Goal: Task Accomplishment & Management: Manage account settings

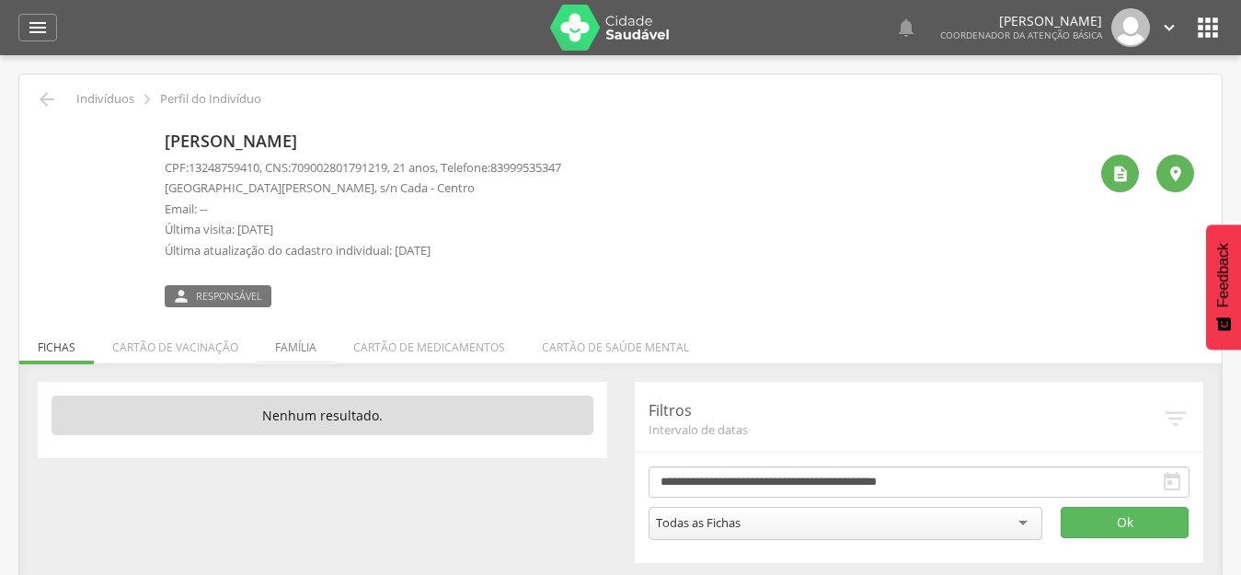
click at [287, 346] on li "Família" at bounding box center [296, 342] width 78 height 43
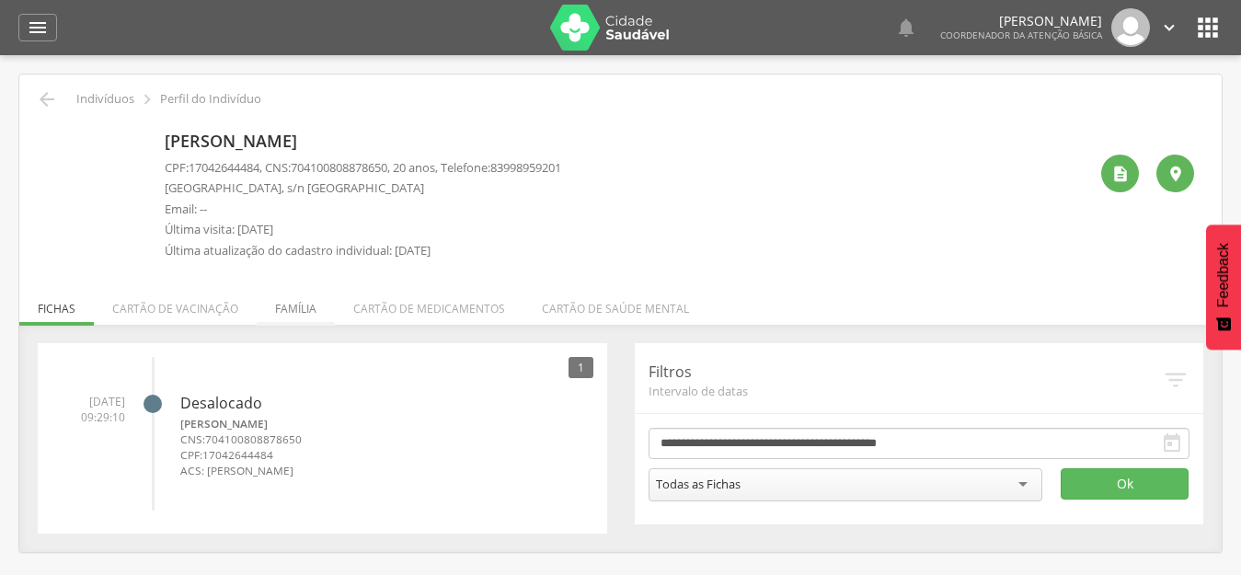
click at [292, 308] on li "Família" at bounding box center [296, 304] width 78 height 43
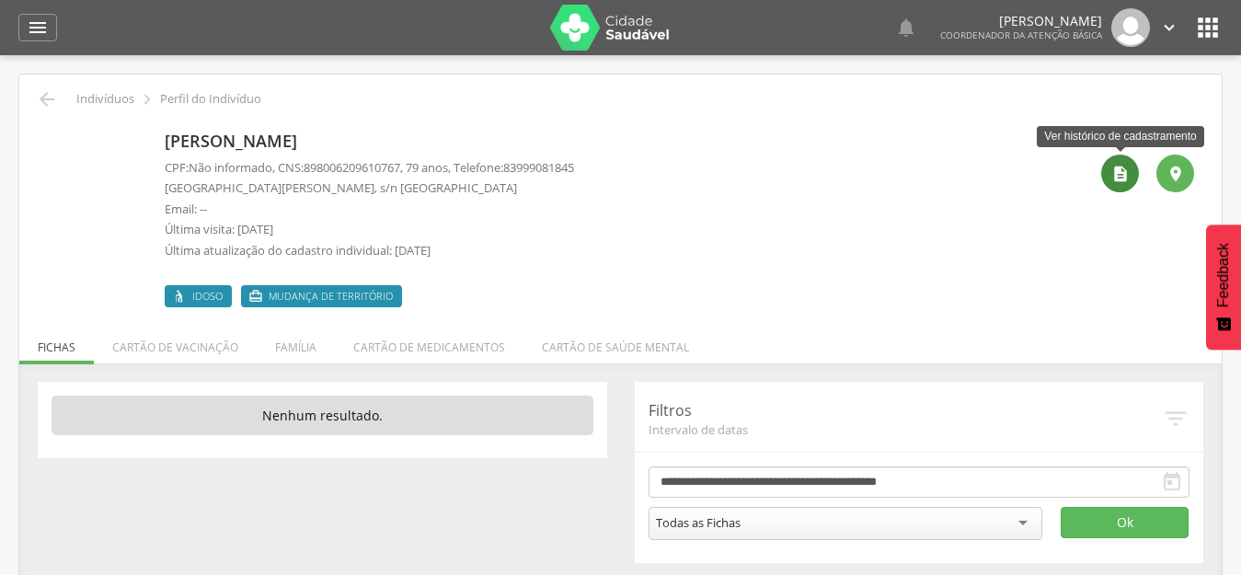
click at [1134, 173] on div "" at bounding box center [1121, 174] width 38 height 38
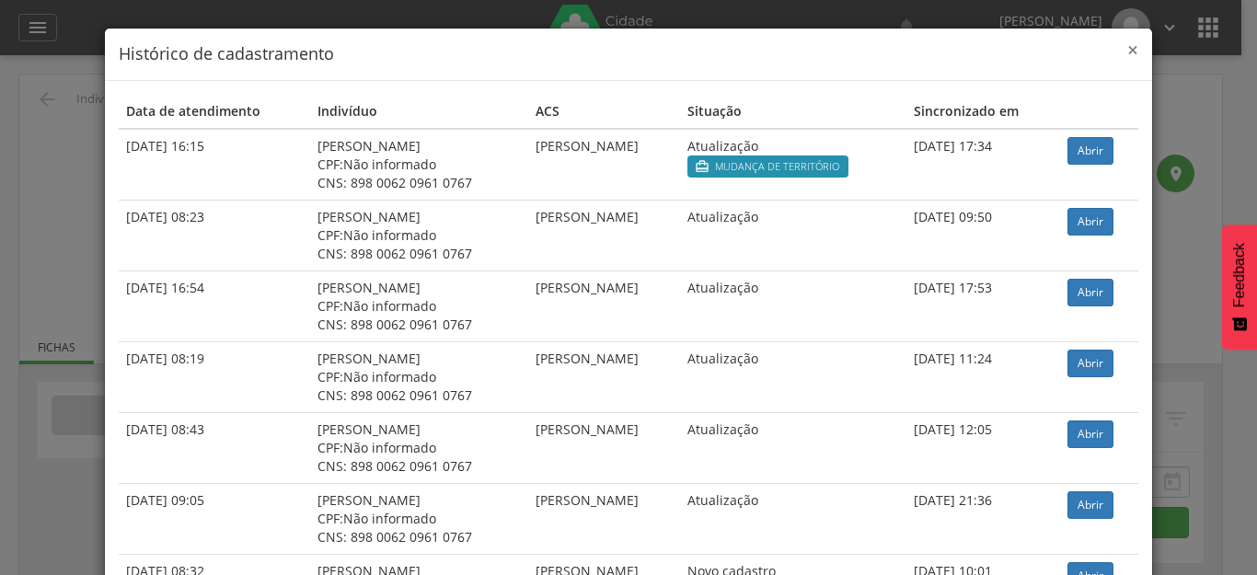
click at [1127, 48] on span "×" at bounding box center [1132, 50] width 11 height 26
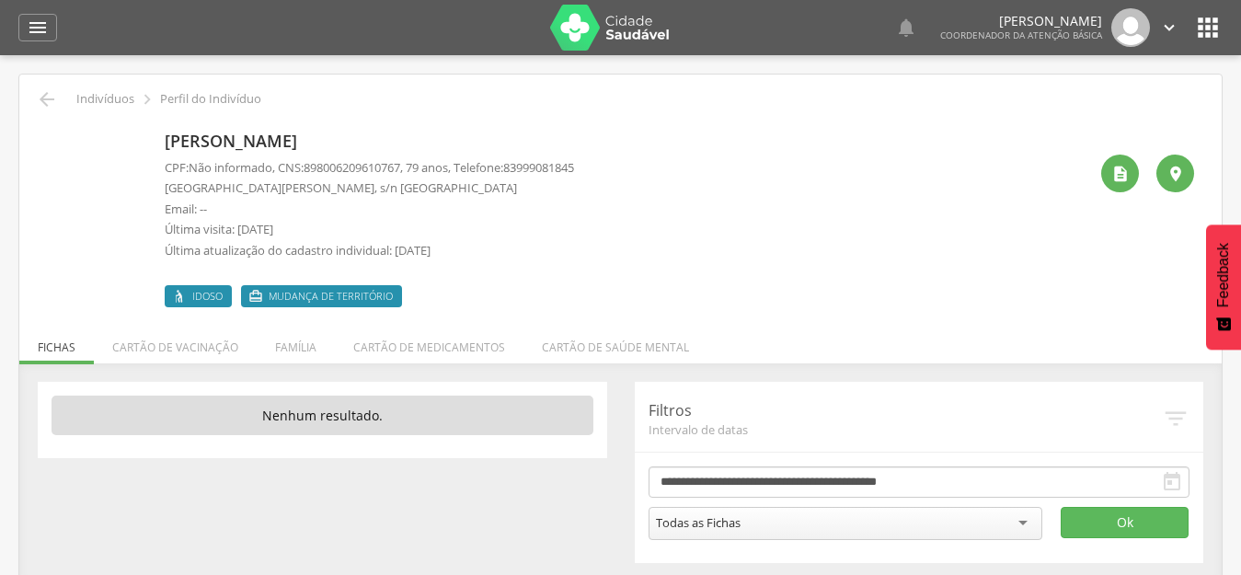
drag, startPoint x: 338, startPoint y: 228, endPoint x: 157, endPoint y: 228, distance: 180.4
click at [157, 228] on div "Antonio Geraldo Alves CPF: Não informado , CNS: 898006209610767 , 79 anos, Tele…" at bounding box center [621, 215] width 1148 height 183
click at [429, 228] on p "Última visita: 16/03/2022" at bounding box center [370, 229] width 410 height 17
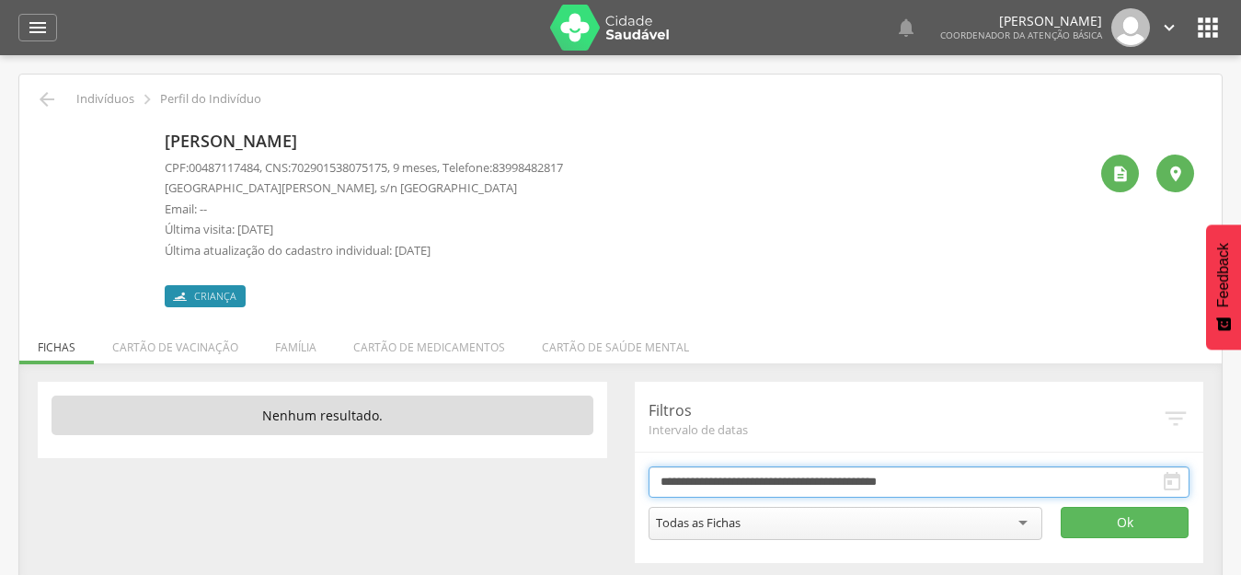
click at [806, 488] on input "**********" at bounding box center [920, 482] width 542 height 31
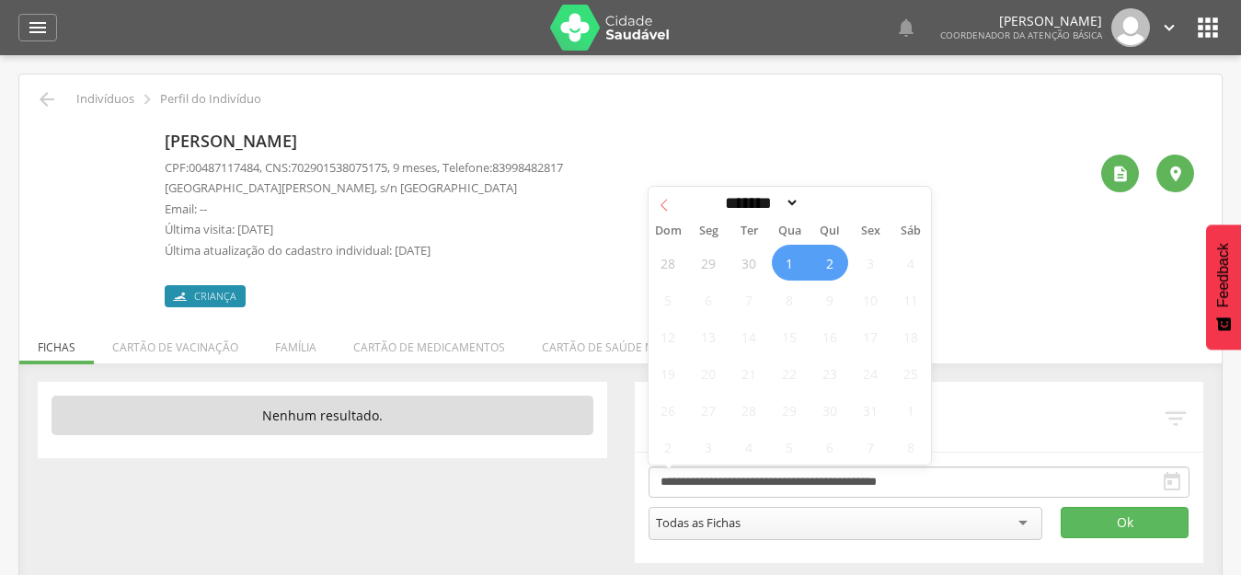
click at [671, 202] on span at bounding box center [664, 202] width 31 height 31
select select "*"
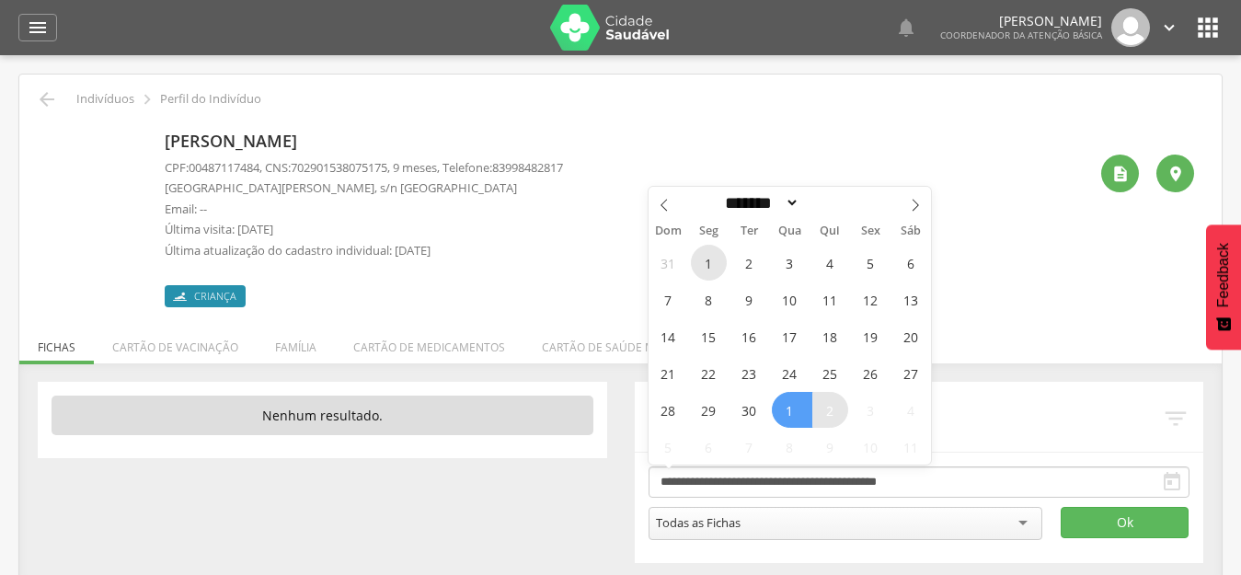
click at [704, 260] on span "1" at bounding box center [709, 263] width 36 height 36
type input "**********"
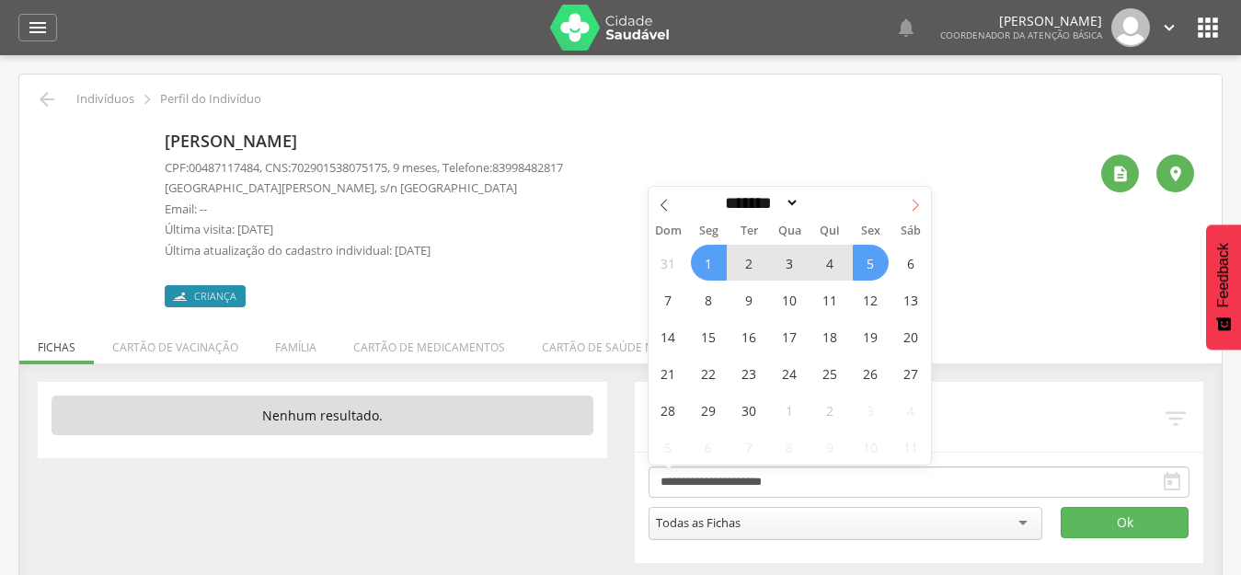
click at [914, 208] on icon at bounding box center [915, 205] width 13 height 13
select select "*"
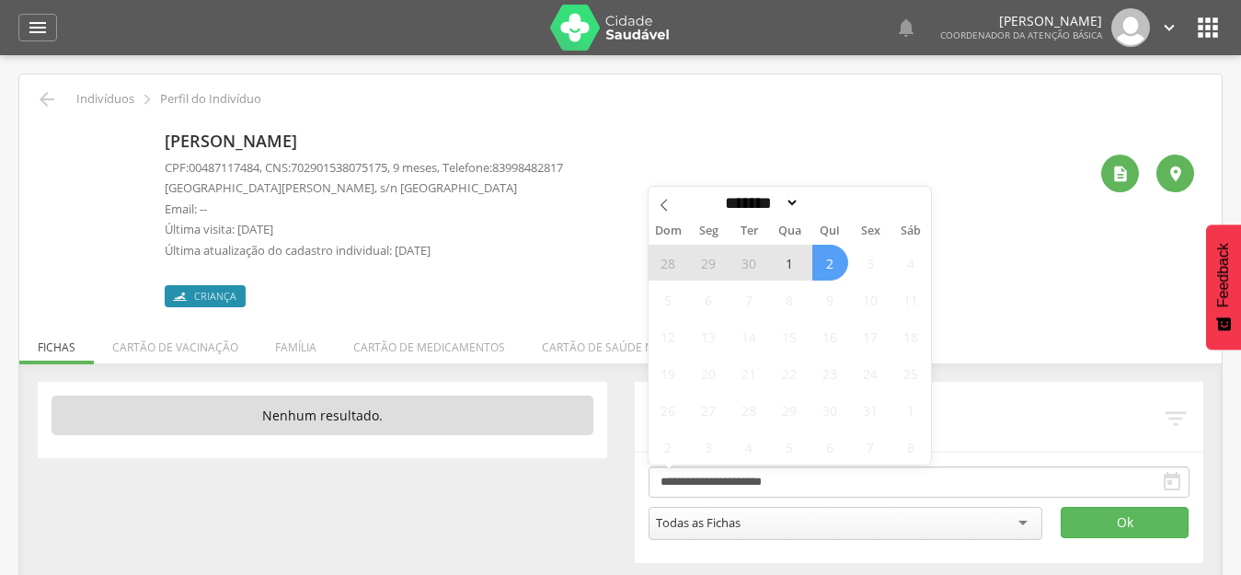
click at [842, 260] on span "2" at bounding box center [831, 263] width 36 height 36
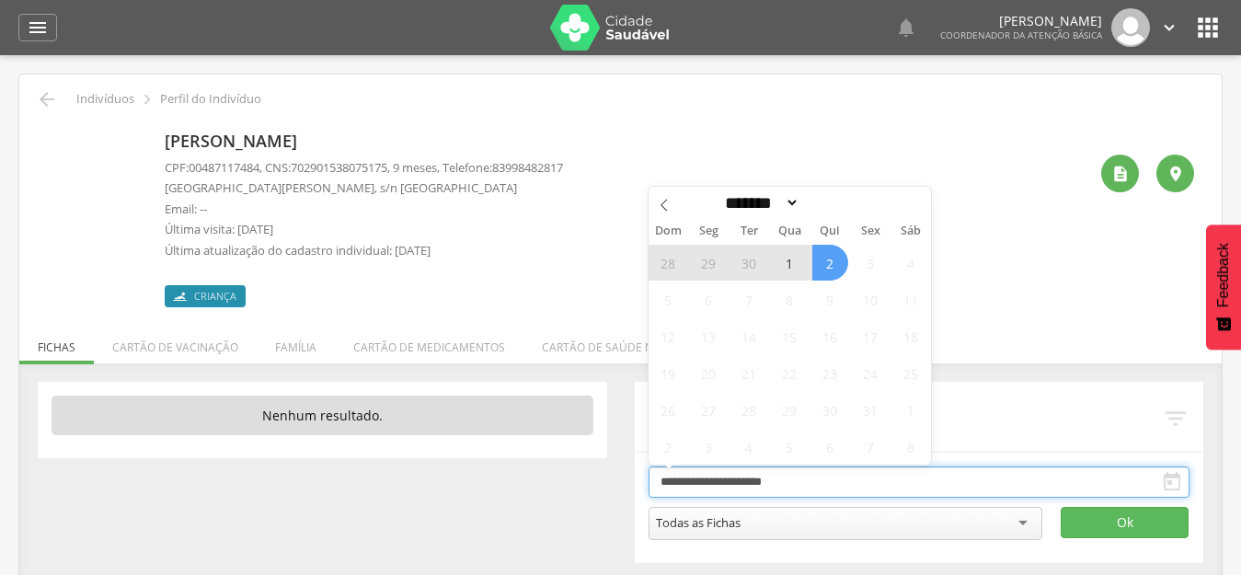
type input "**********"
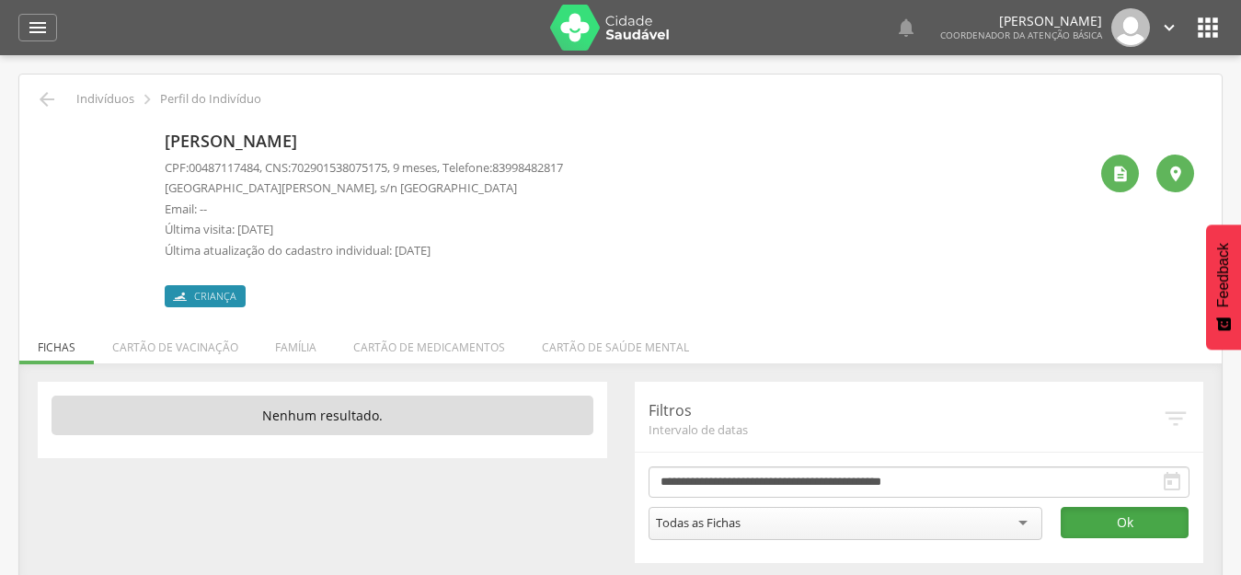
click at [1134, 519] on button "Ok" at bounding box center [1125, 522] width 128 height 31
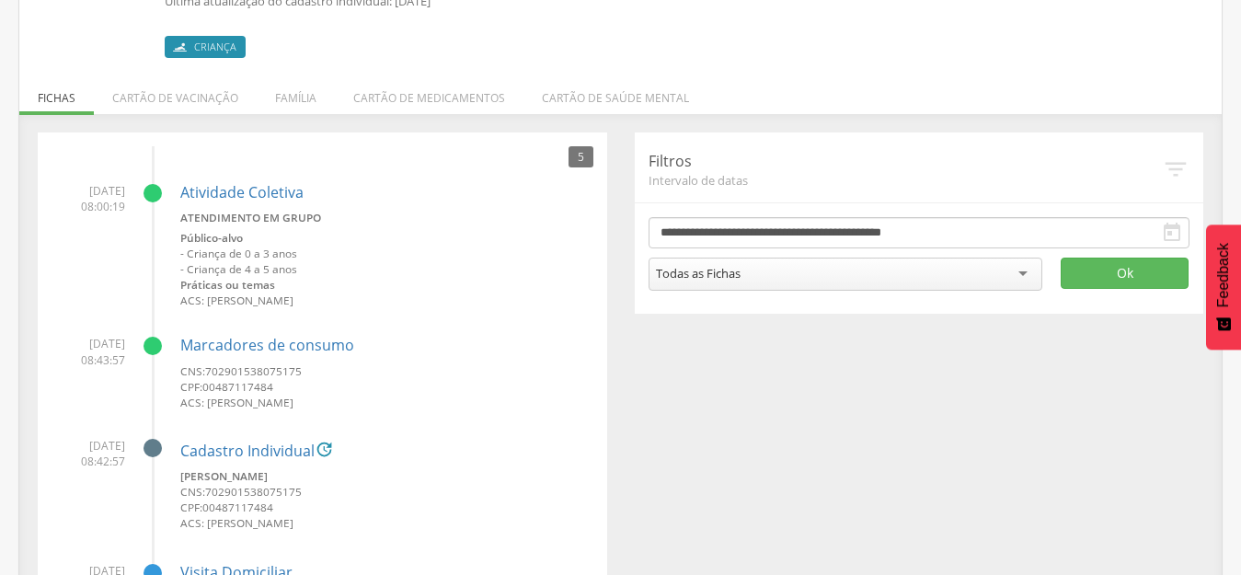
scroll to position [184, 0]
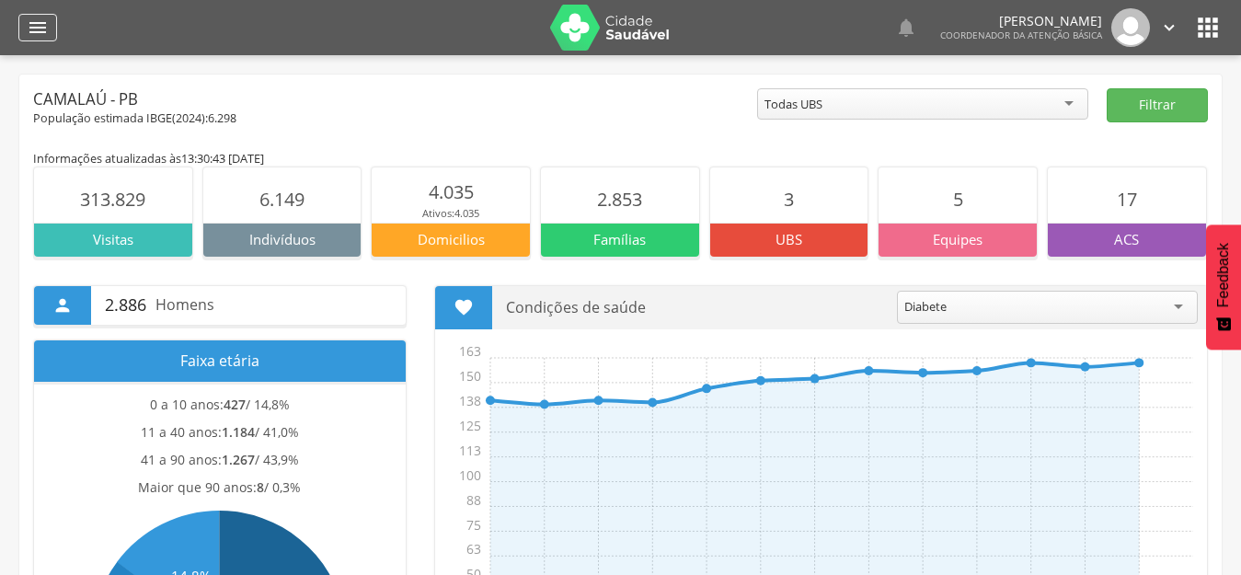
click at [28, 30] on icon "" at bounding box center [38, 28] width 22 height 22
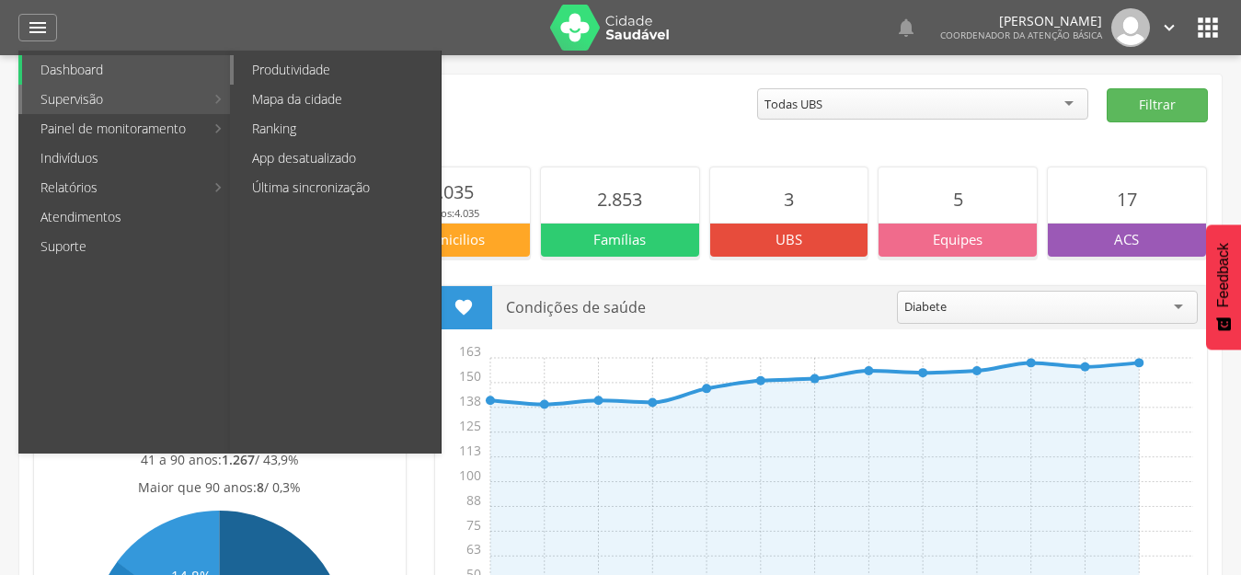
click at [293, 71] on link "Produtividade" at bounding box center [337, 69] width 207 height 29
type input "**********"
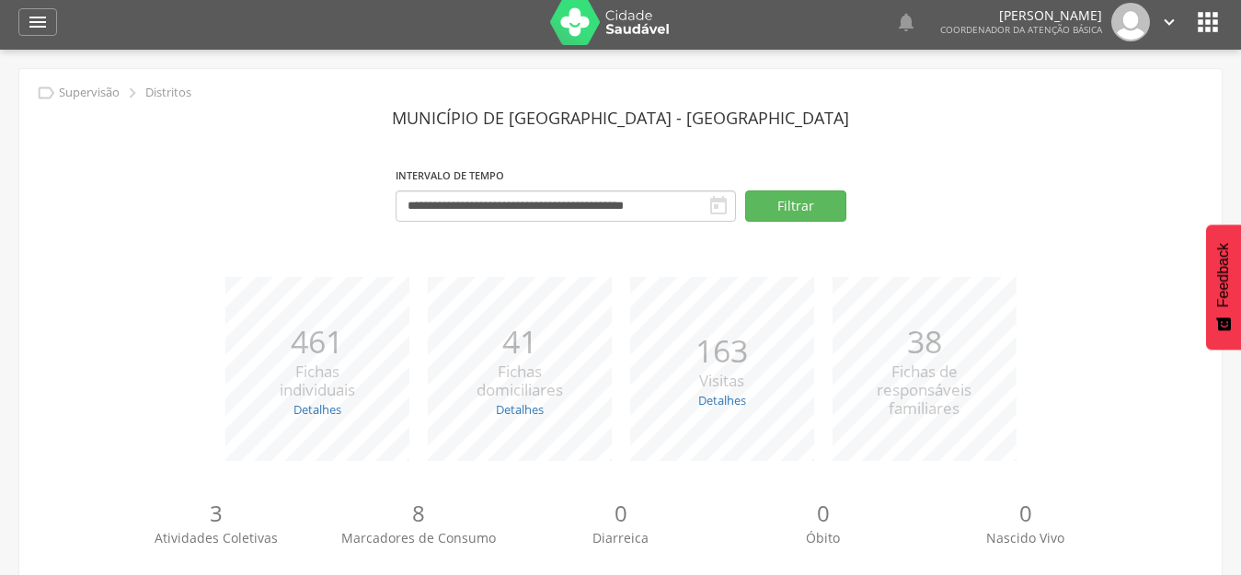
scroll to position [186, 0]
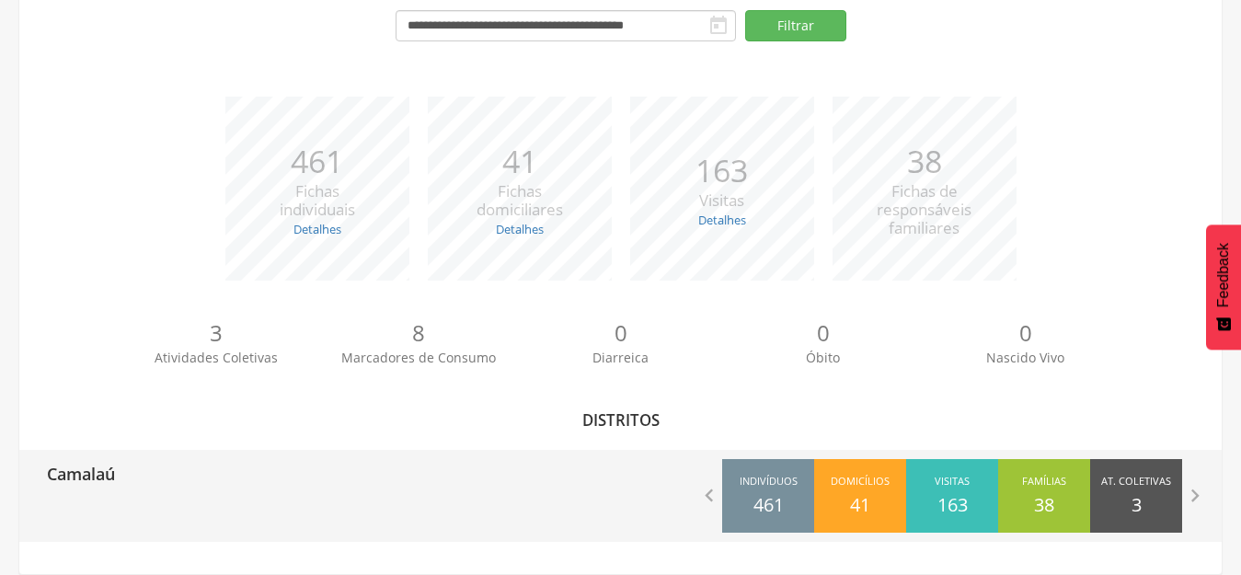
click at [138, 499] on div "Camalaú  Indivíduos 461 Domicílios 41 Visitas 163 Famílias 38 At. Coletivas 3 …" at bounding box center [620, 496] width 1203 height 92
click at [84, 491] on div "Camalaú" at bounding box center [74, 473] width 82 height 46
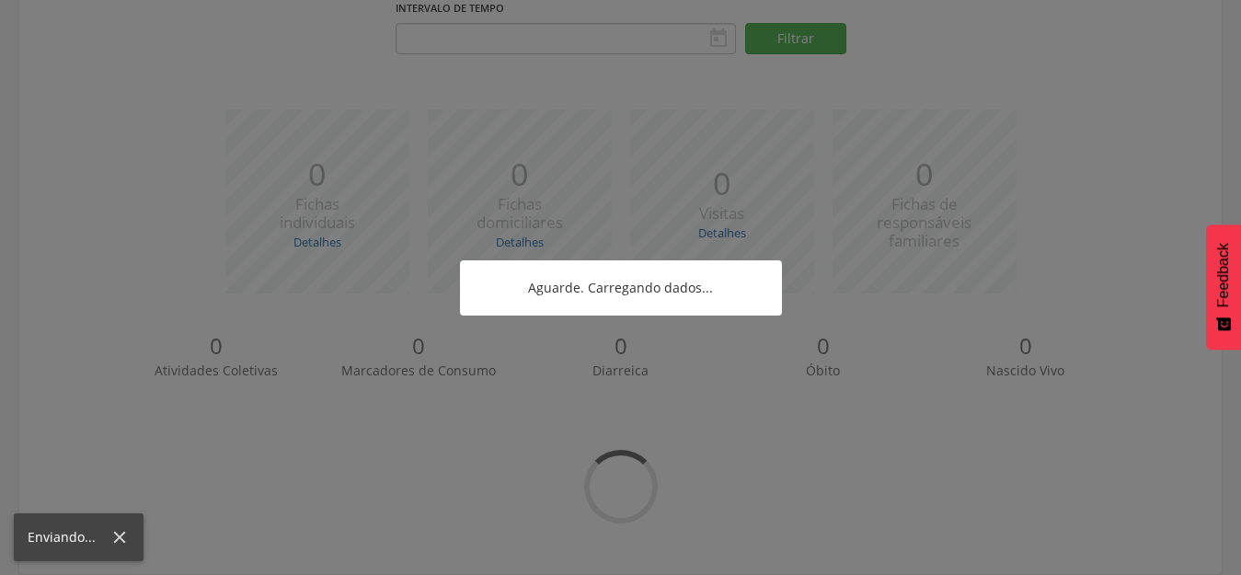
type input "**********"
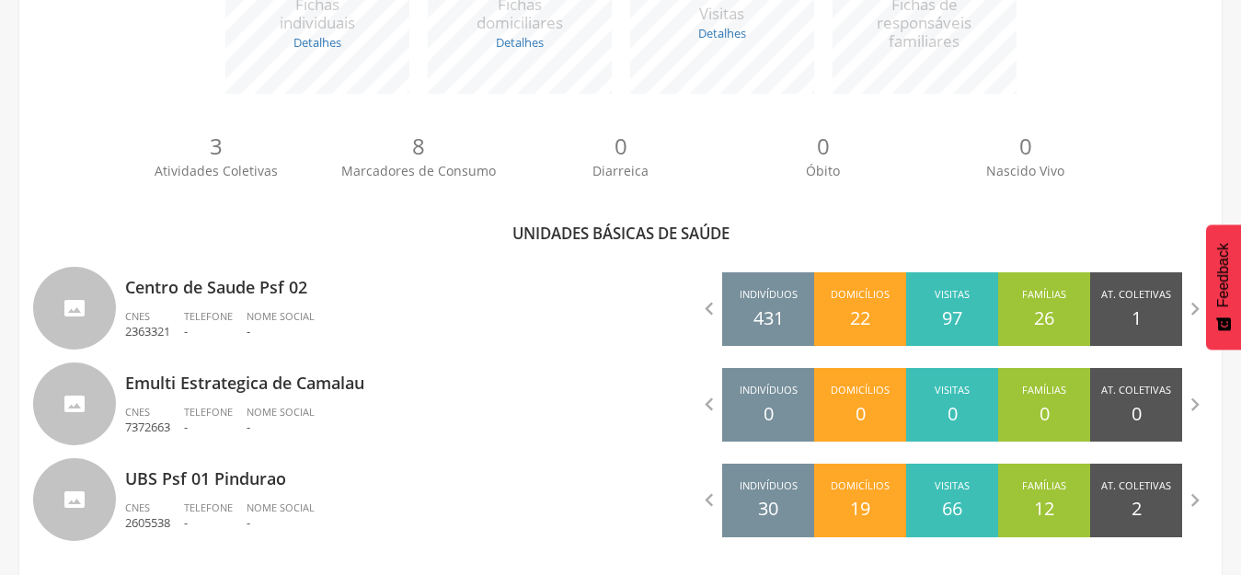
scroll to position [388, 0]
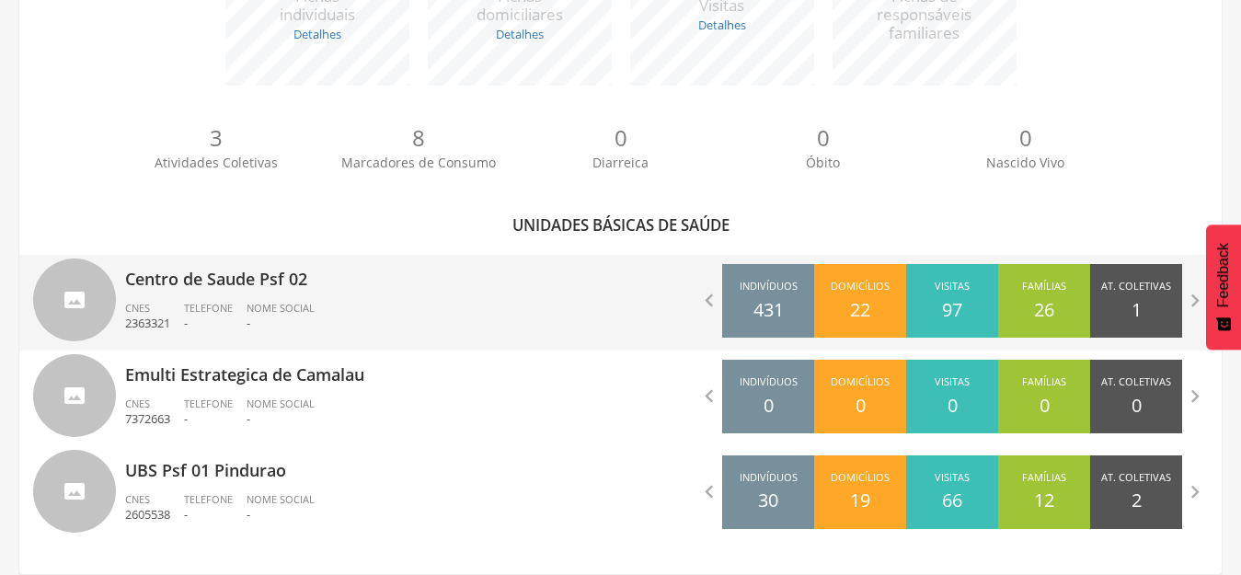
click at [214, 287] on p "Centro de Saude Psf 02" at bounding box center [366, 273] width 482 height 37
type input "**********"
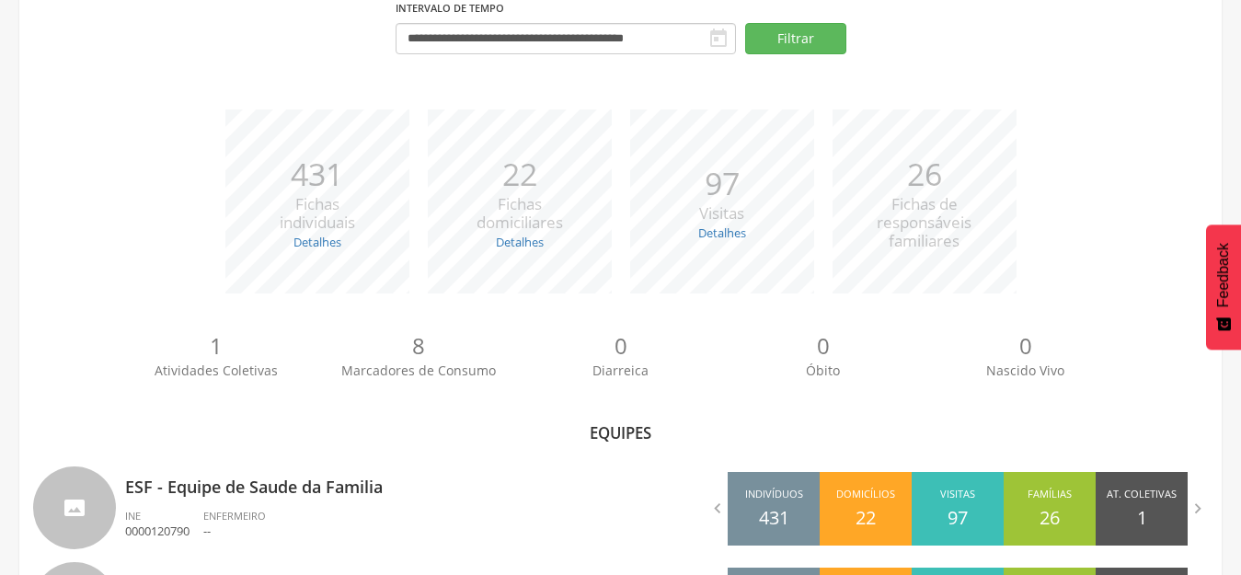
scroll to position [293, 0]
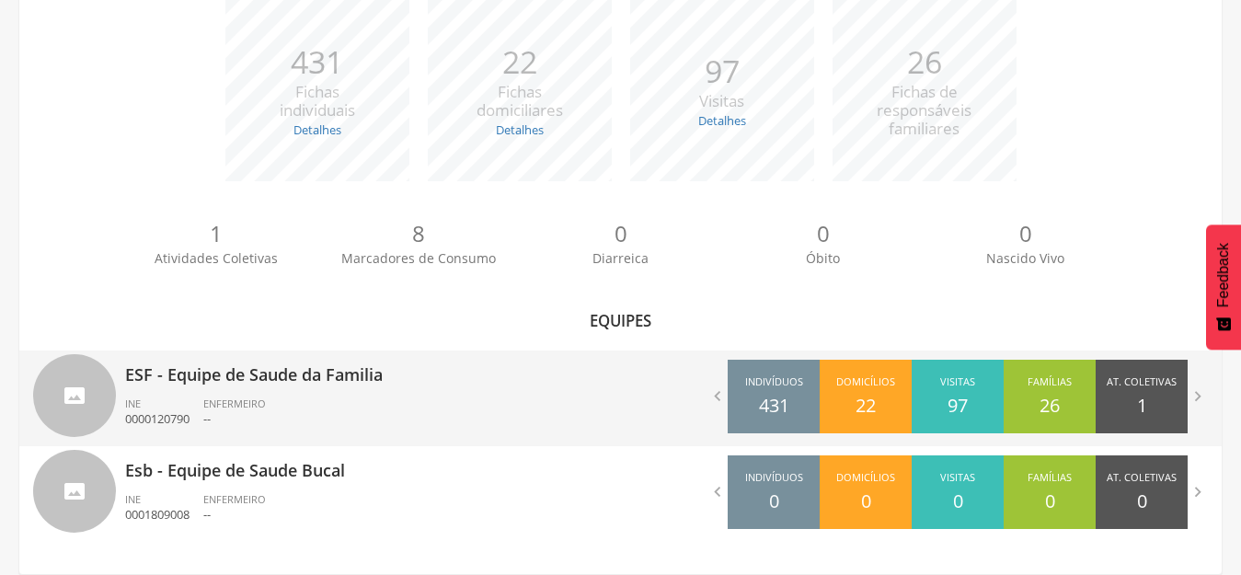
click at [229, 369] on p "ESF - Equipe de Saude da Familia" at bounding box center [366, 369] width 482 height 37
type input "**********"
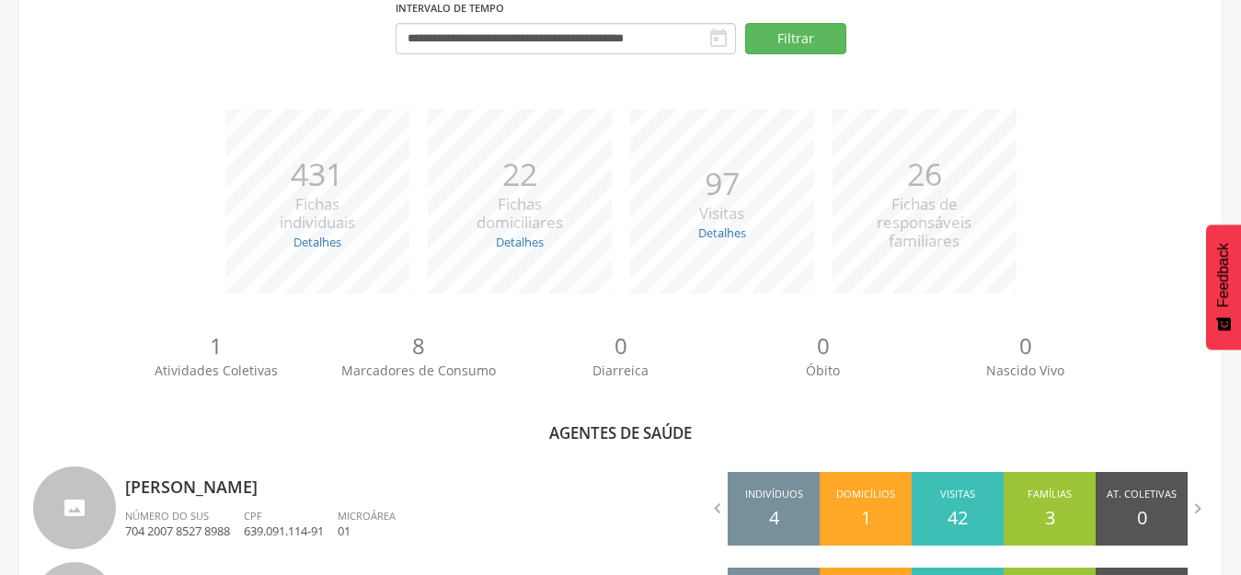
scroll to position [388, 0]
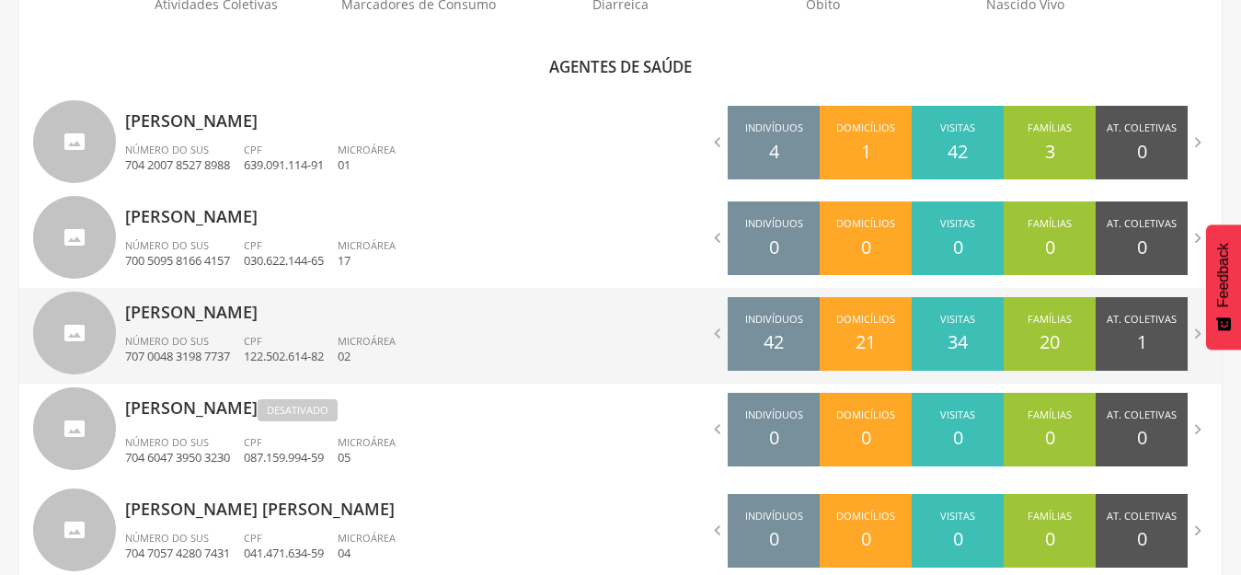
click at [225, 314] on p "[PERSON_NAME]" at bounding box center [366, 306] width 482 height 37
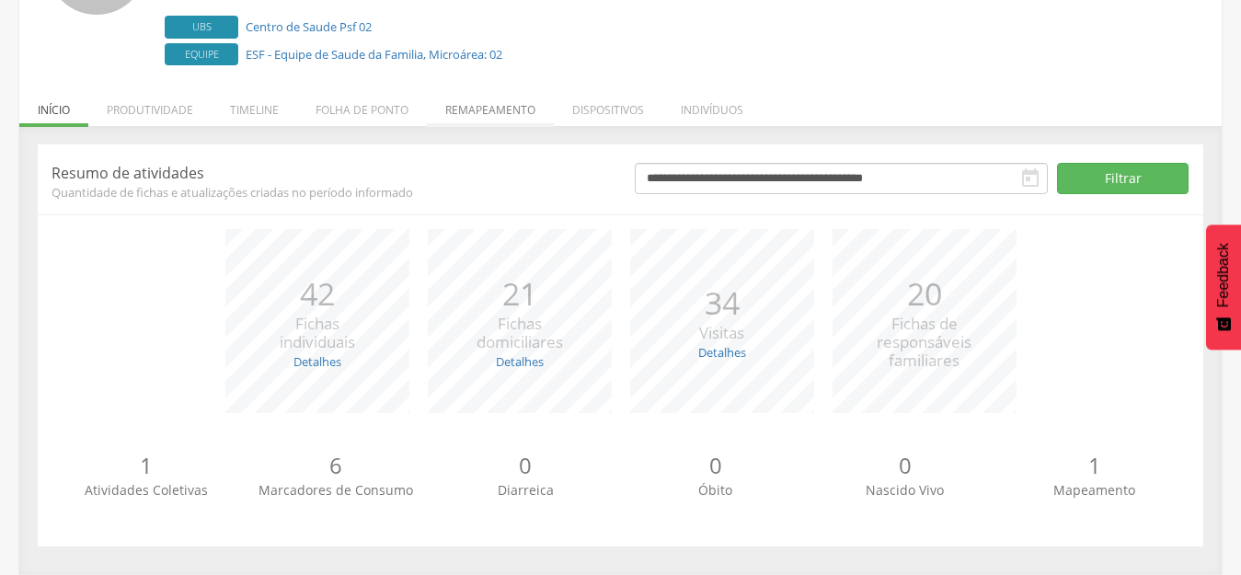
click at [467, 100] on li "Remapeamento" at bounding box center [490, 105] width 127 height 43
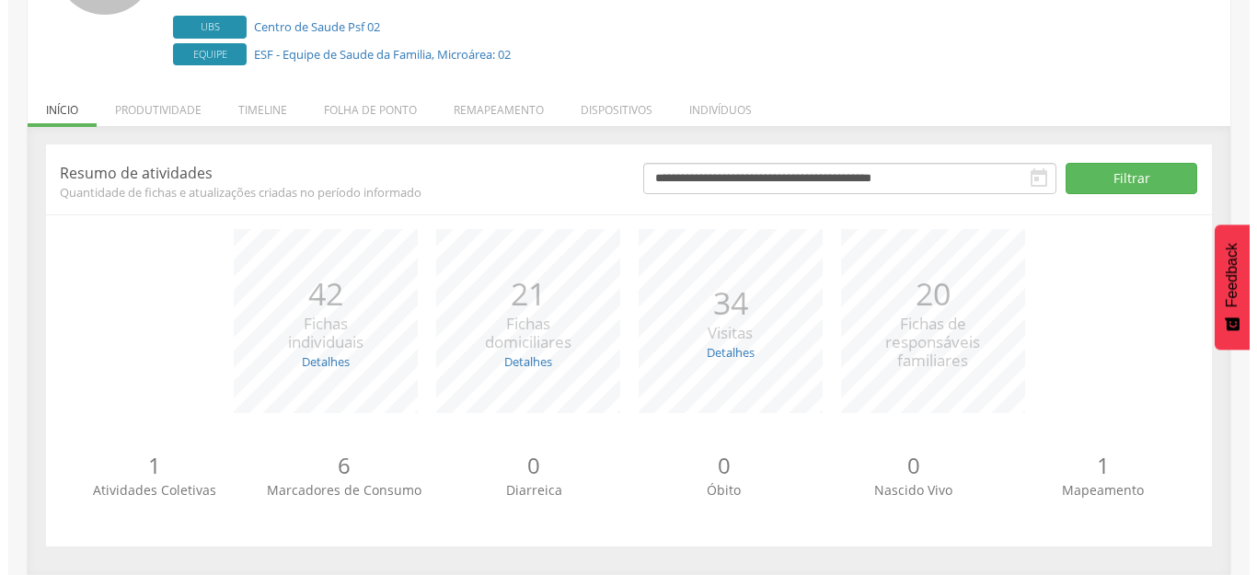
scroll to position [379, 0]
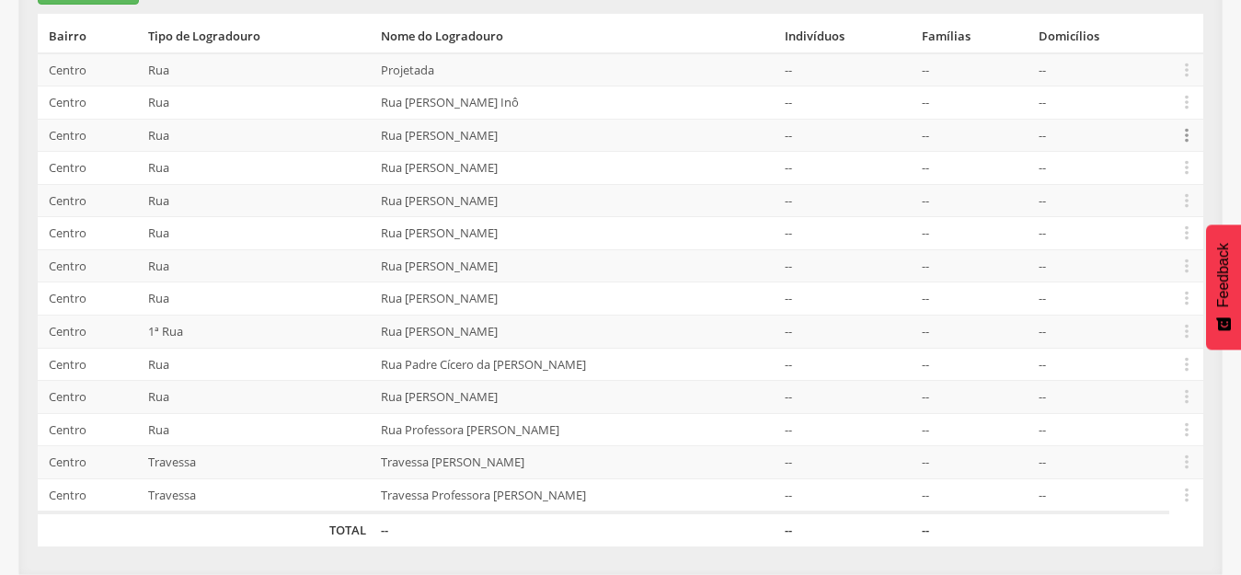
click at [1183, 136] on icon "" at bounding box center [1187, 135] width 20 height 20
click at [377, 150] on td "Rua Antônio Gomes de Almeida" at bounding box center [576, 135] width 404 height 33
click at [1183, 131] on icon "" at bounding box center [1187, 135] width 20 height 20
click at [1097, 9] on link "Editar" at bounding box center [1123, 17] width 145 height 23
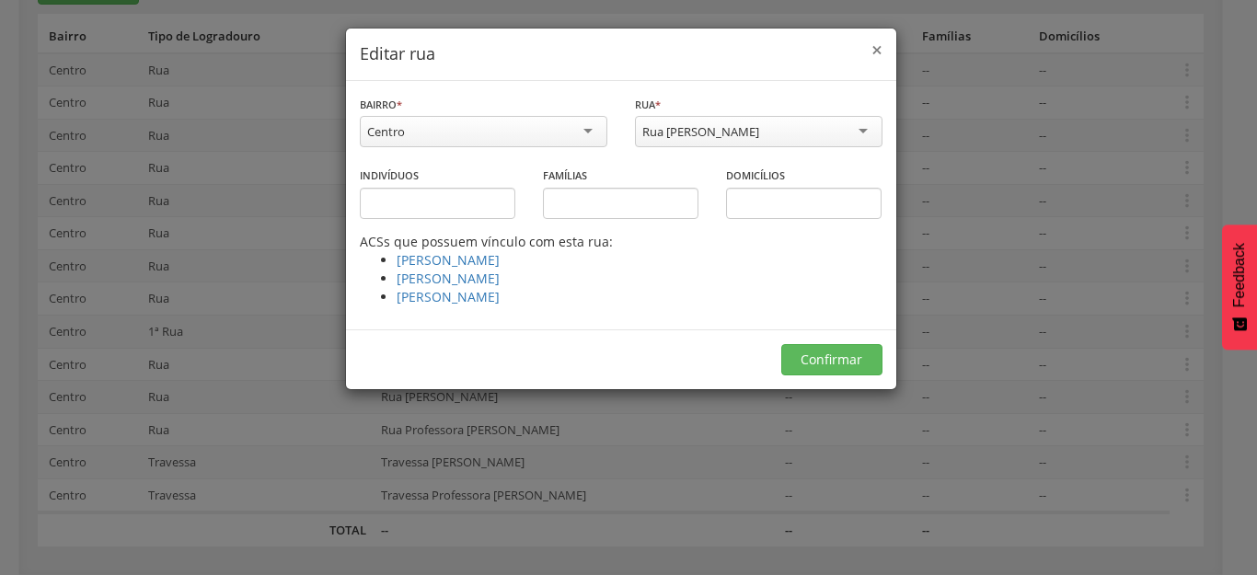
click at [873, 52] on span "×" at bounding box center [876, 50] width 11 height 26
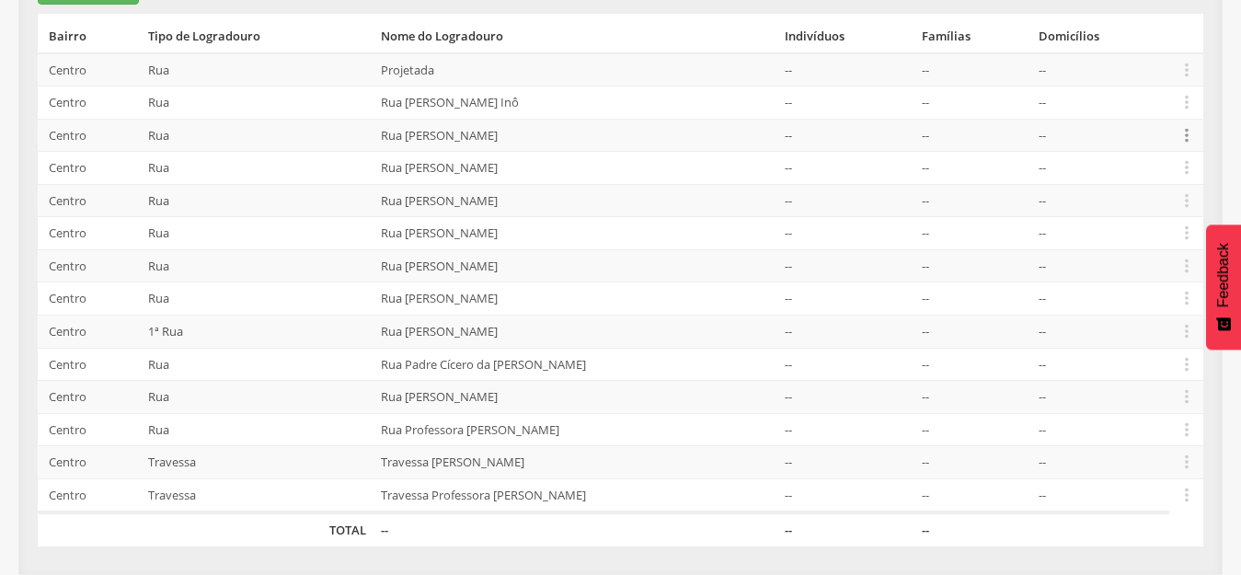
click at [1196, 135] on icon "" at bounding box center [1187, 135] width 20 height 20
click at [1101, 58] on link "Desalocar famílias" at bounding box center [1123, 63] width 145 height 23
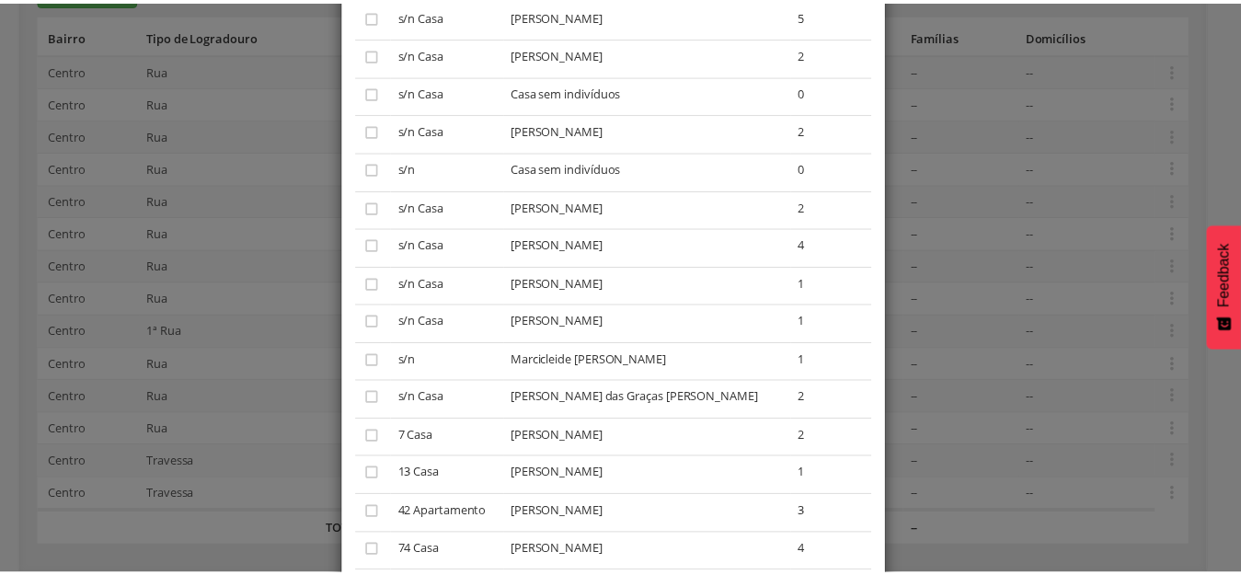
scroll to position [0, 0]
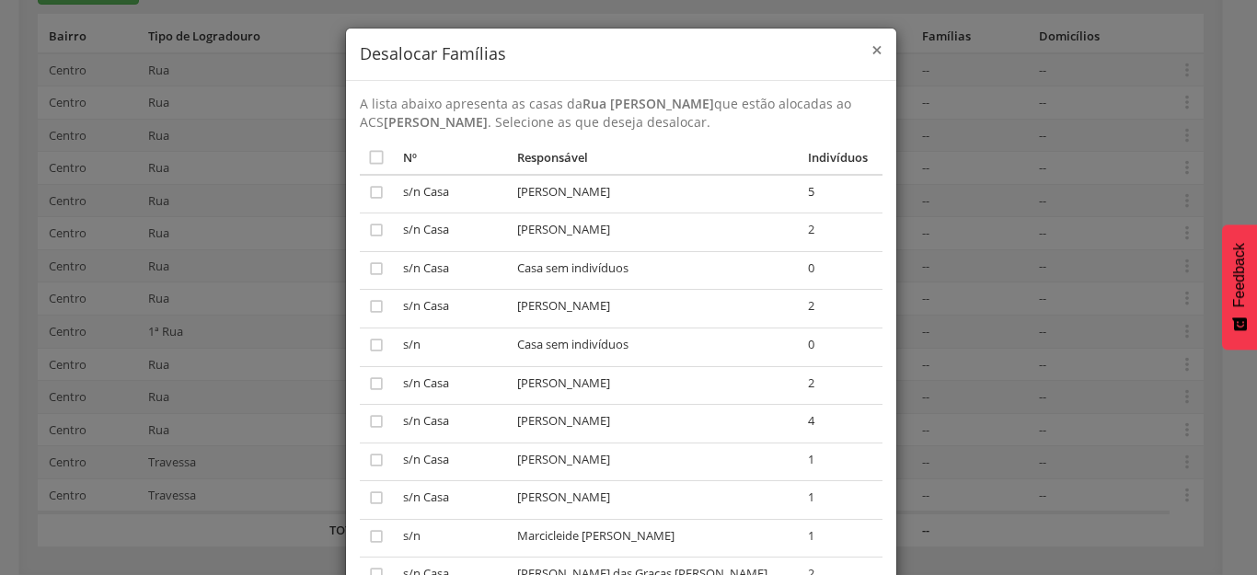
click at [871, 46] on span "×" at bounding box center [876, 50] width 11 height 26
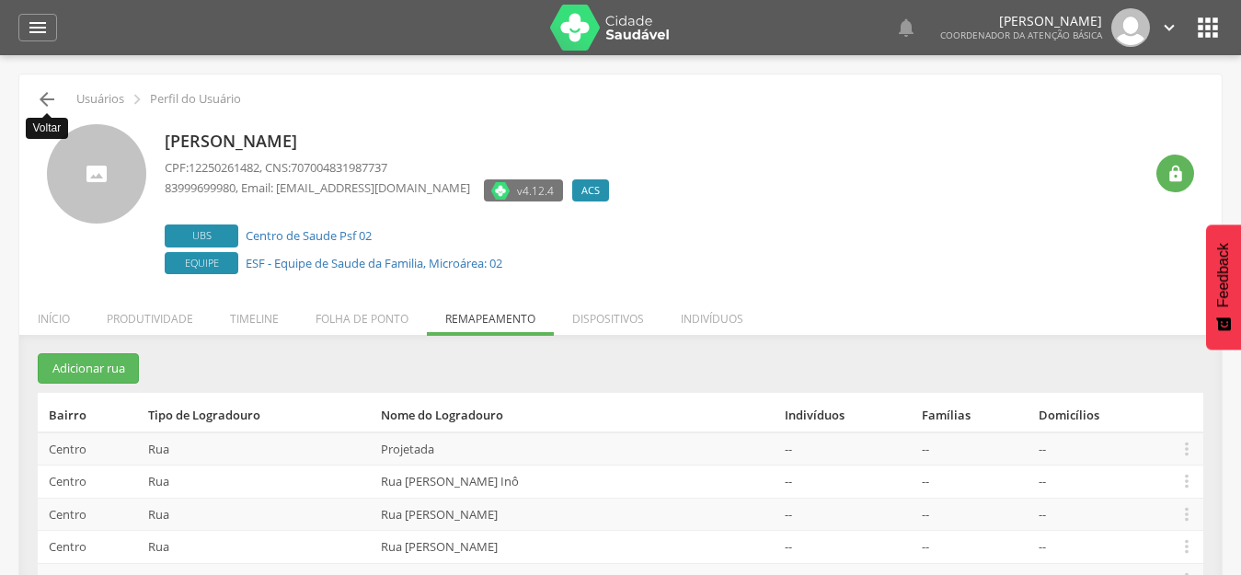
click at [46, 93] on icon "" at bounding box center [47, 99] width 22 height 22
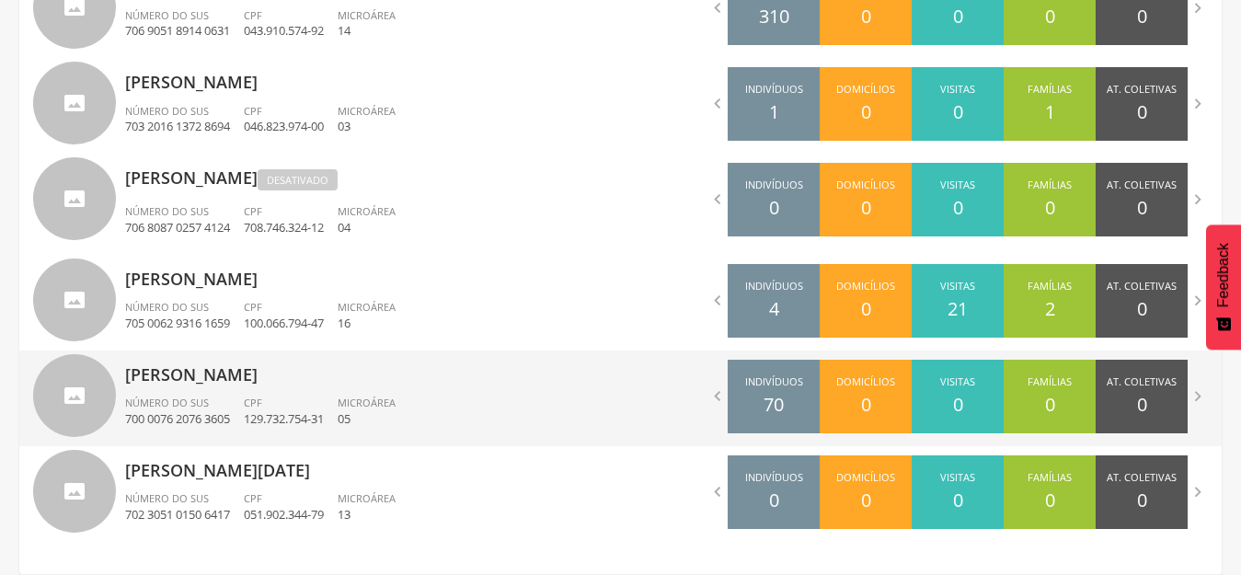
click at [225, 388] on div "Vanusa Anabel Bezerra Silva Número do SUS 700 0076 2076 3605 CPF 129.732.754-31…" at bounding box center [366, 399] width 482 height 96
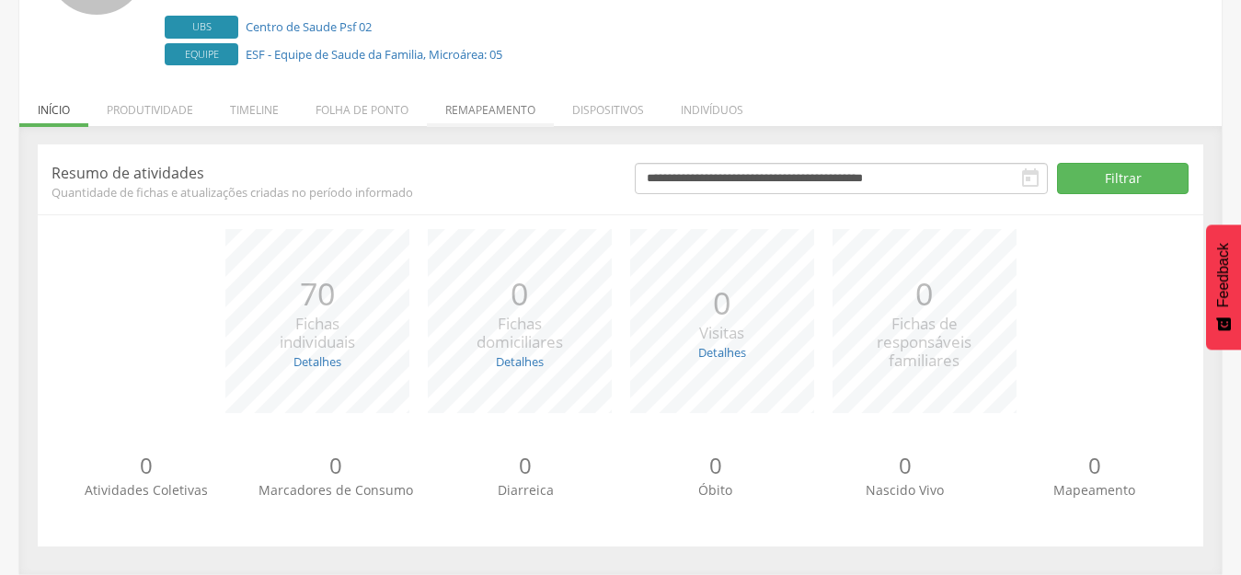
click at [483, 107] on li "Remapeamento" at bounding box center [490, 105] width 127 height 43
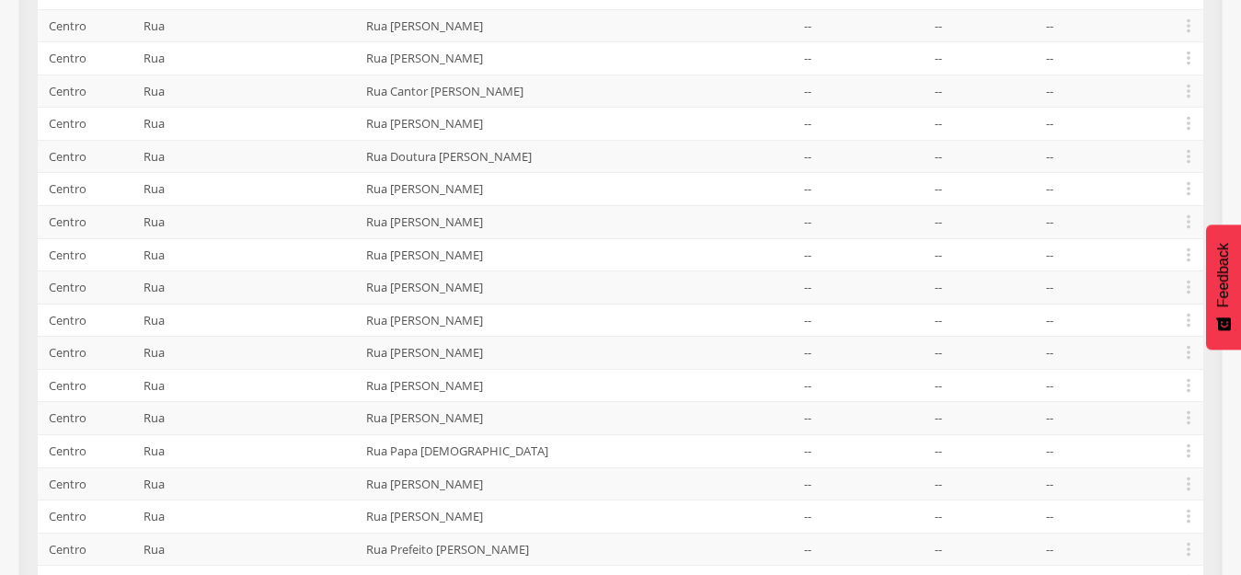
scroll to position [456, 0]
click at [1190, 21] on icon "" at bounding box center [1189, 25] width 20 height 20
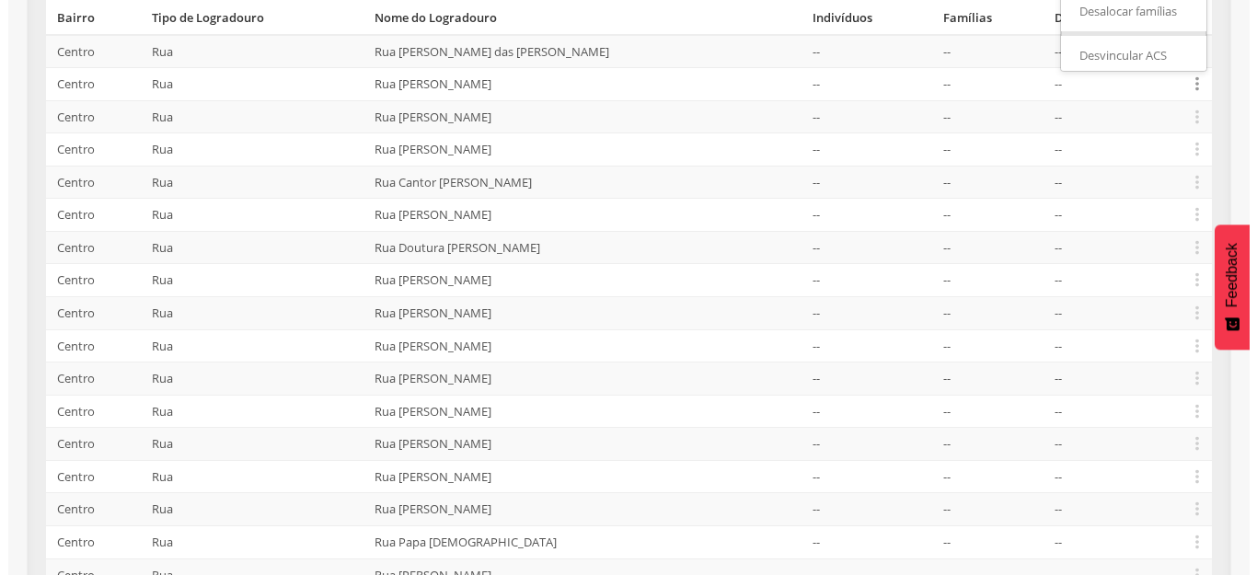
scroll to position [364, 0]
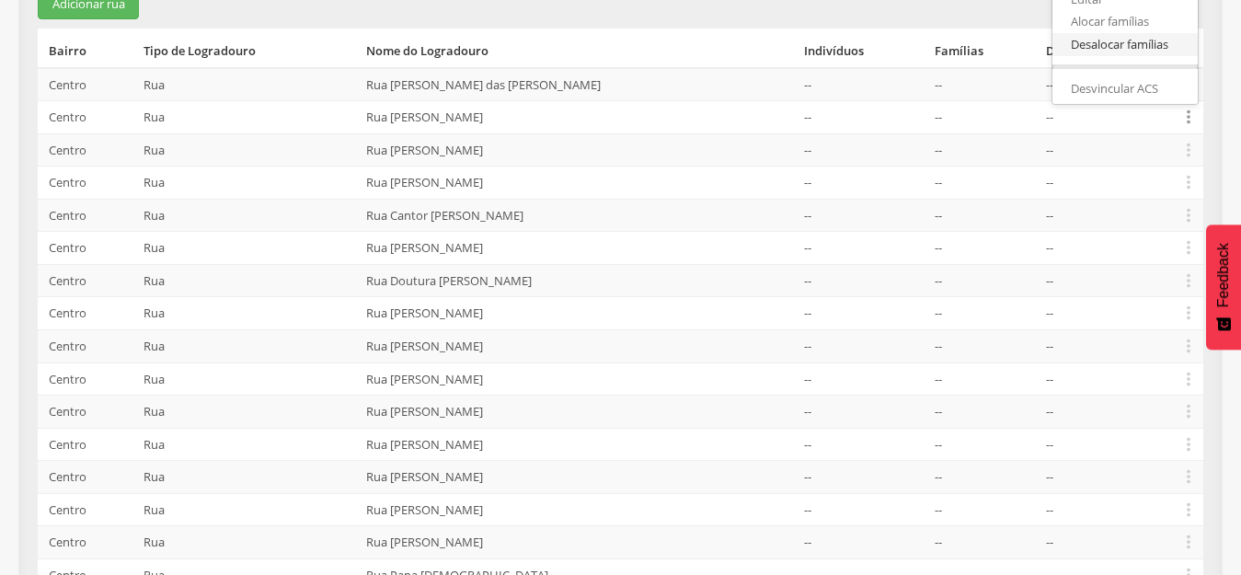
click at [1117, 51] on link "Desalocar famílias" at bounding box center [1125, 44] width 145 height 23
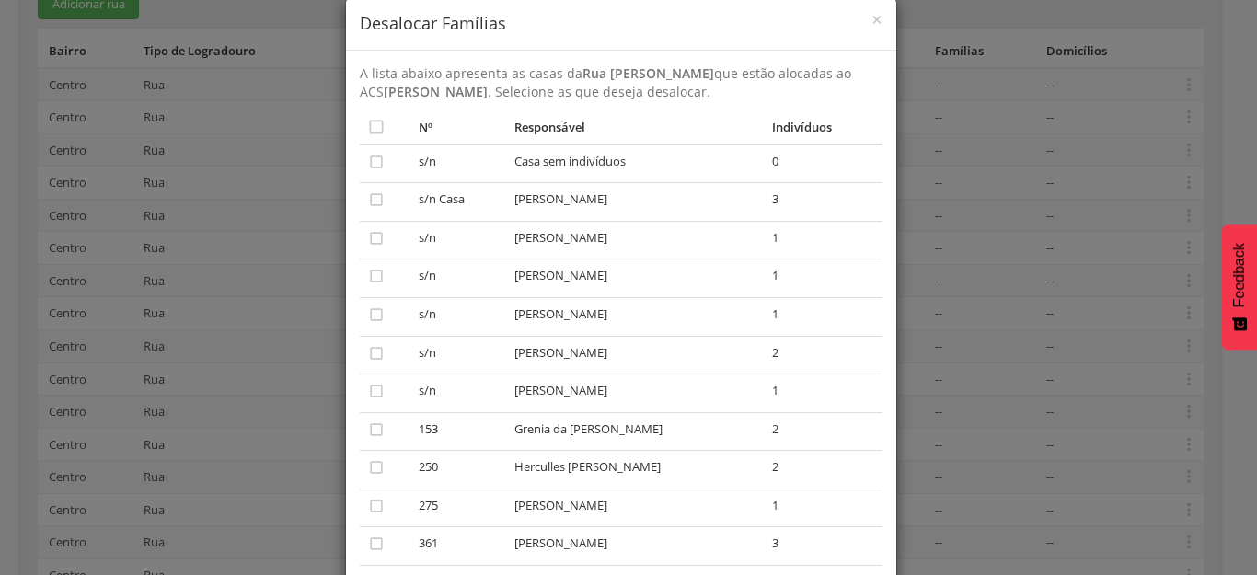
scroll to position [0, 0]
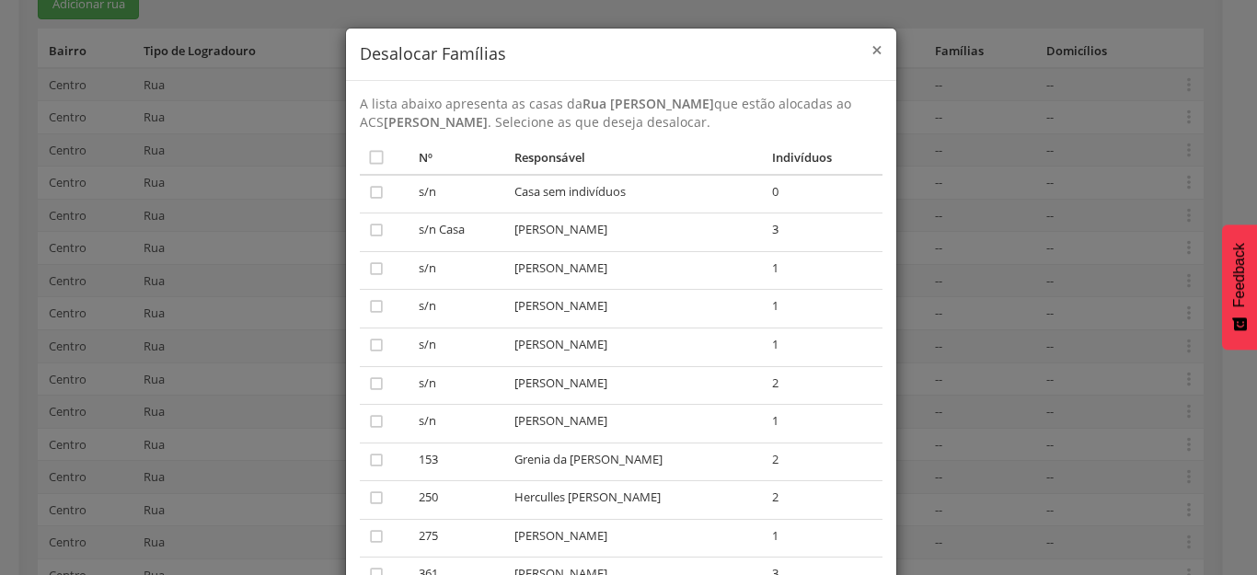
click at [871, 49] on span "×" at bounding box center [876, 50] width 11 height 26
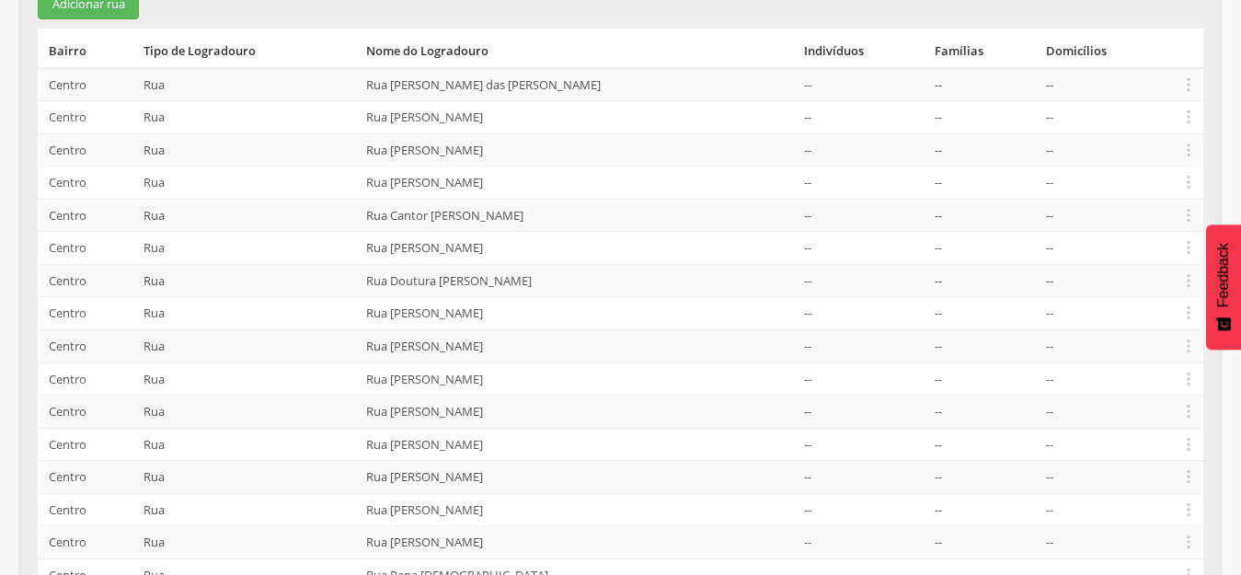
drag, startPoint x: 583, startPoint y: 116, endPoint x: 398, endPoint y: 117, distance: 185.0
click at [398, 117] on td "Rua Antônio Gomes de Almeida" at bounding box center [578, 117] width 438 height 33
click at [1192, 117] on icon "" at bounding box center [1189, 117] width 20 height 20
click at [1134, 40] on link "Desalocar famílias" at bounding box center [1125, 44] width 145 height 23
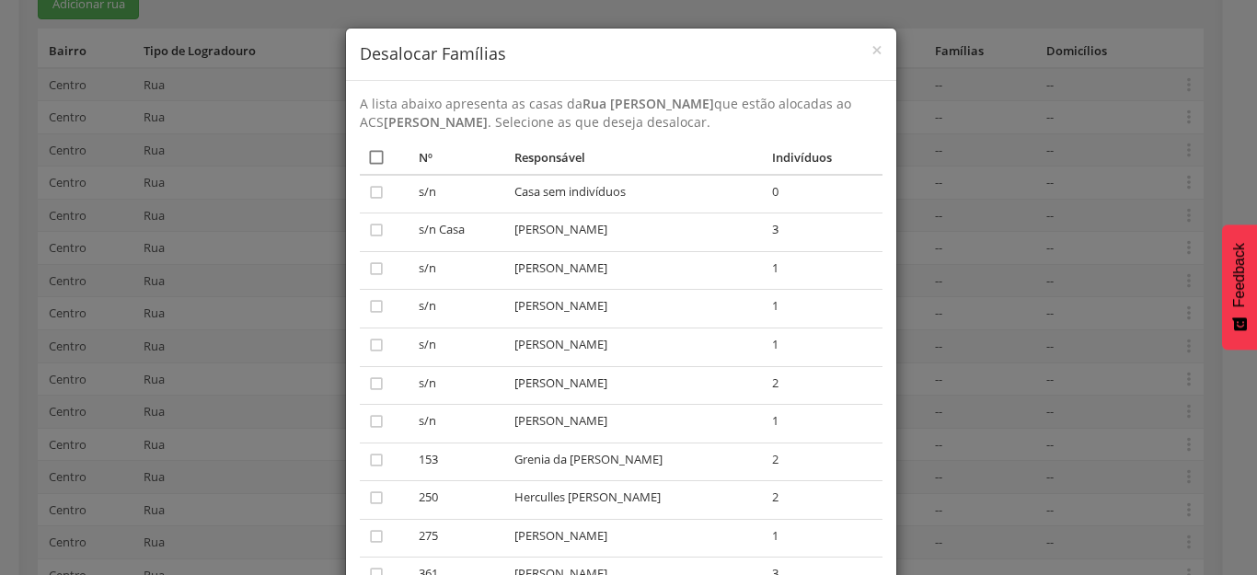
click at [367, 161] on icon "" at bounding box center [376, 157] width 18 height 18
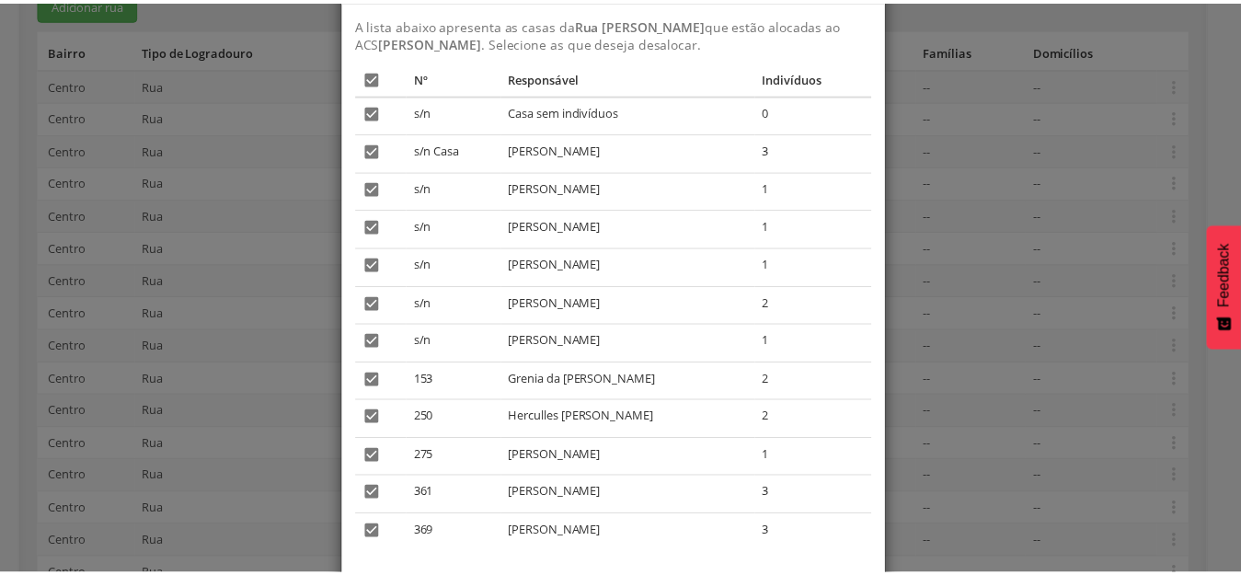
scroll to position [179, 0]
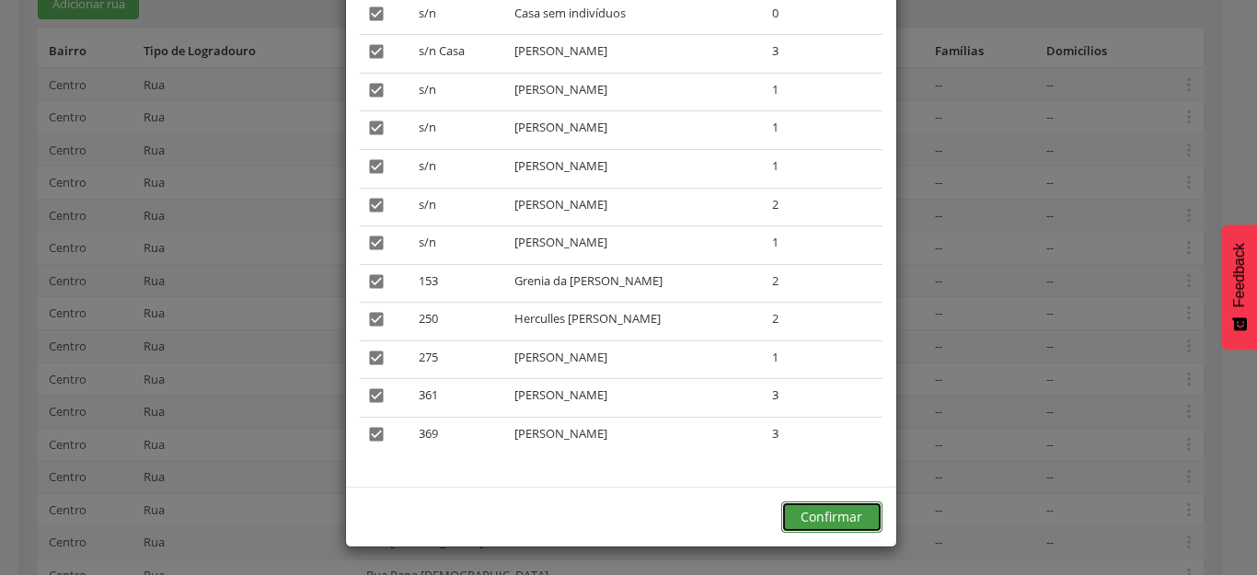
click at [850, 517] on button "Confirmar" at bounding box center [831, 517] width 101 height 31
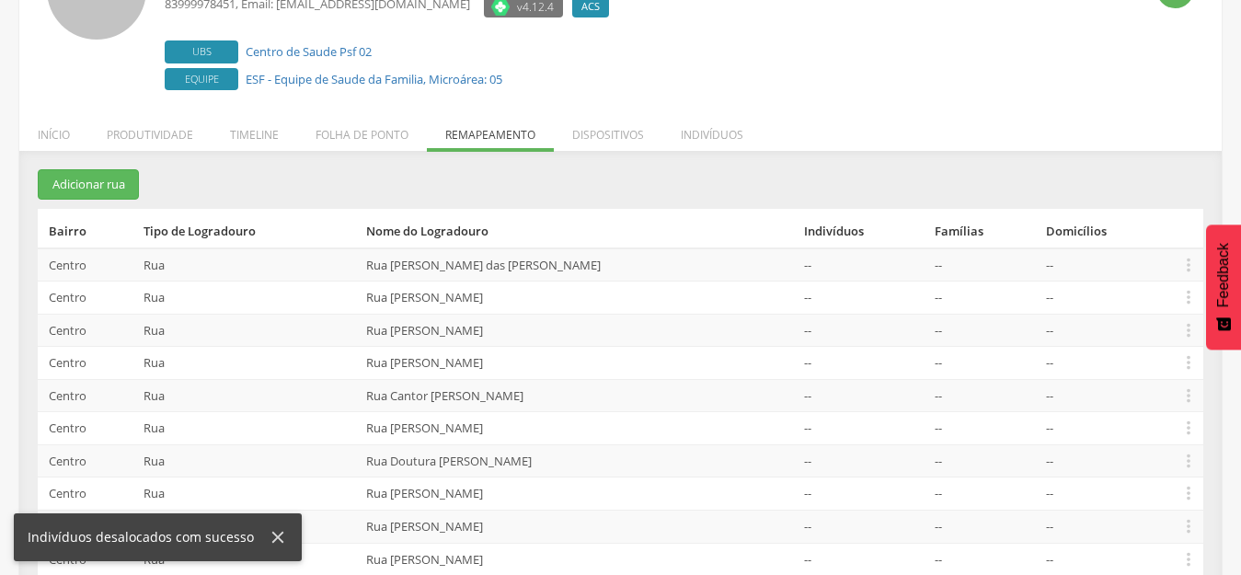
scroll to position [180, 0]
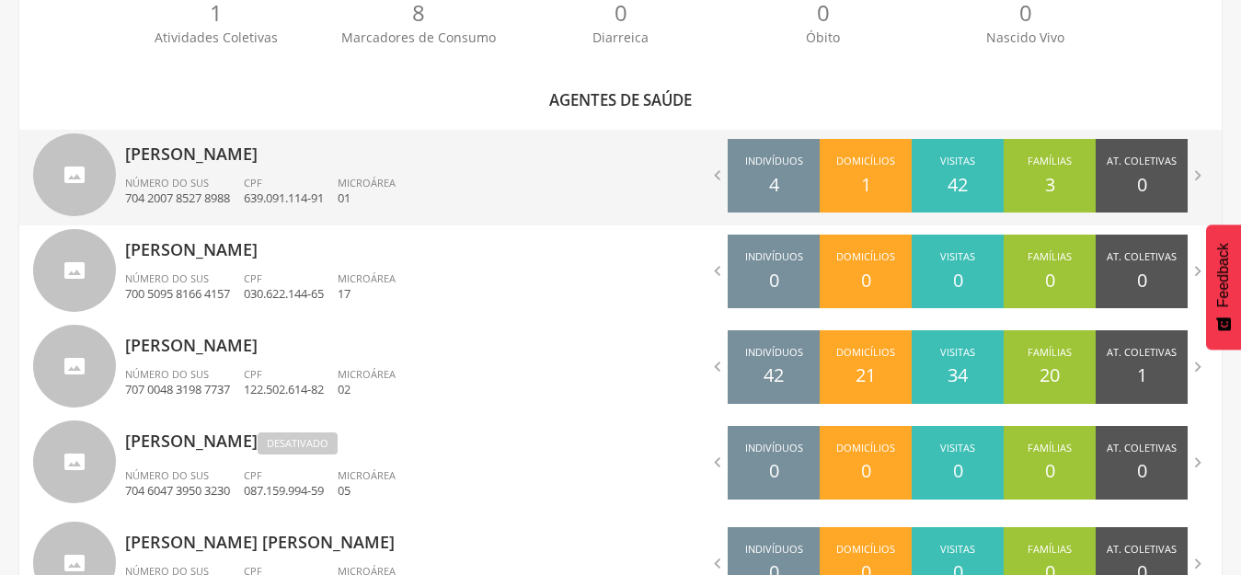
scroll to position [733, 0]
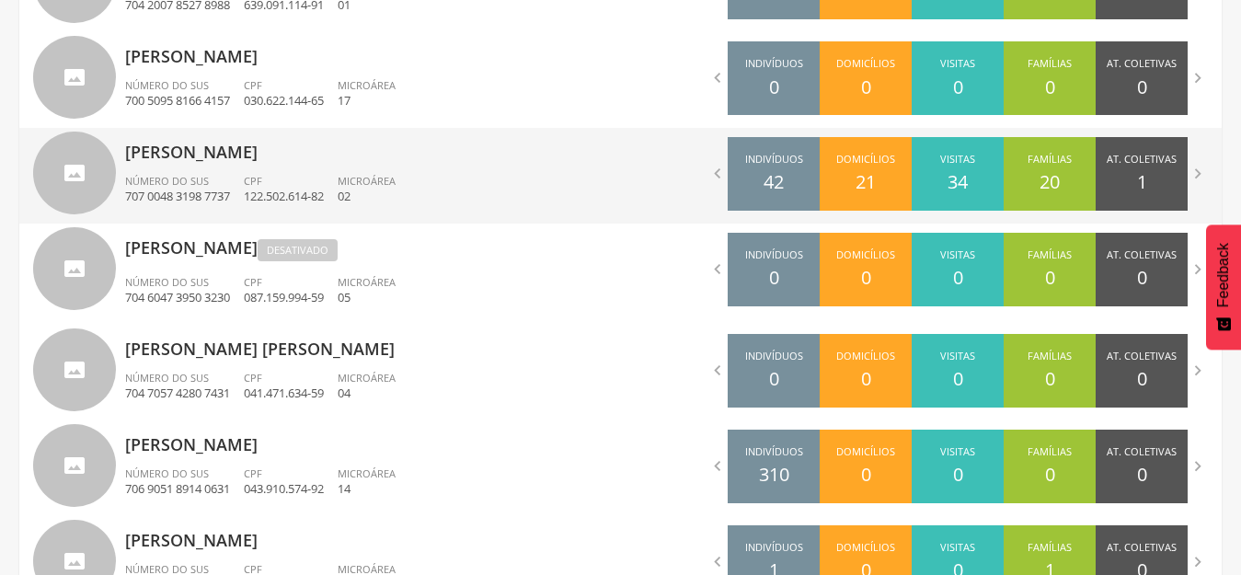
click at [194, 153] on p "[PERSON_NAME]" at bounding box center [366, 146] width 482 height 37
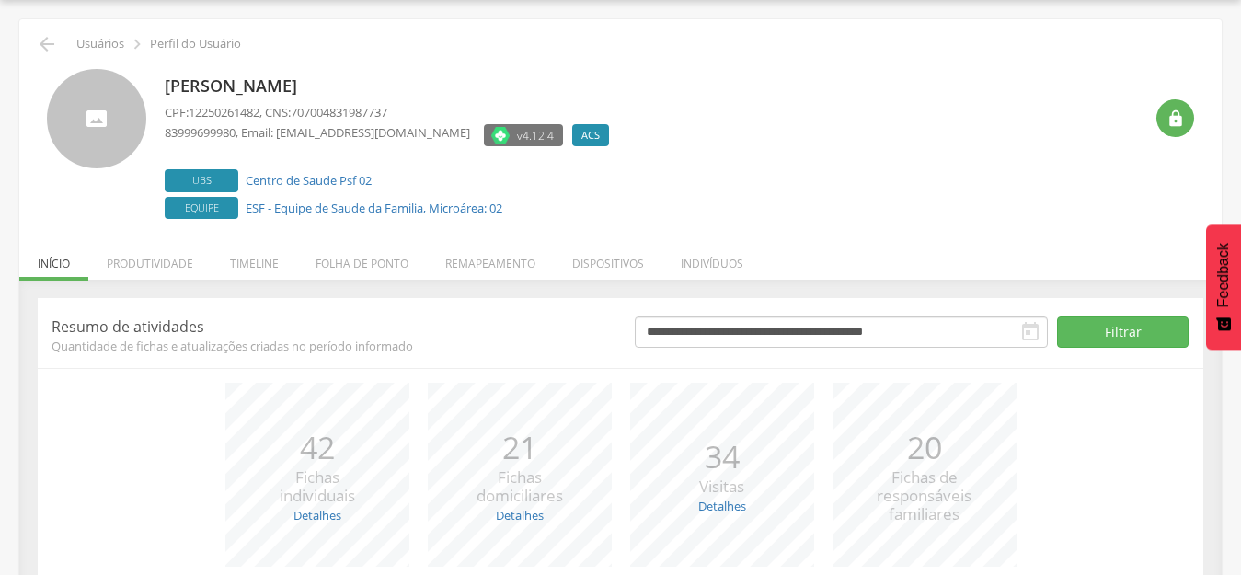
scroll to position [209, 0]
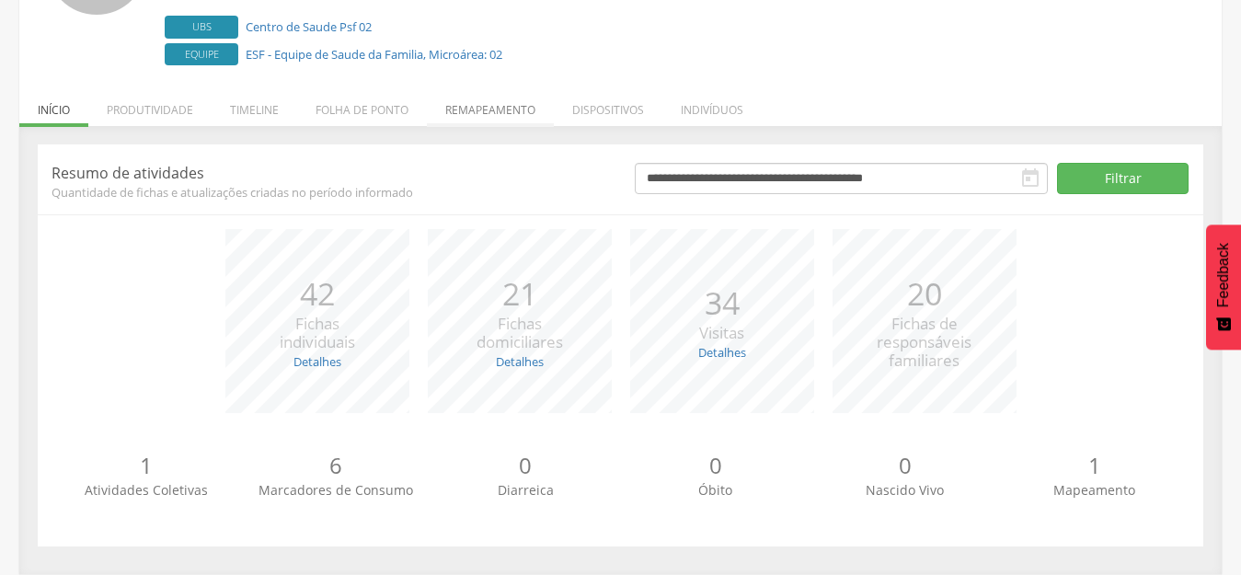
click at [487, 106] on li "Remapeamento" at bounding box center [490, 105] width 127 height 43
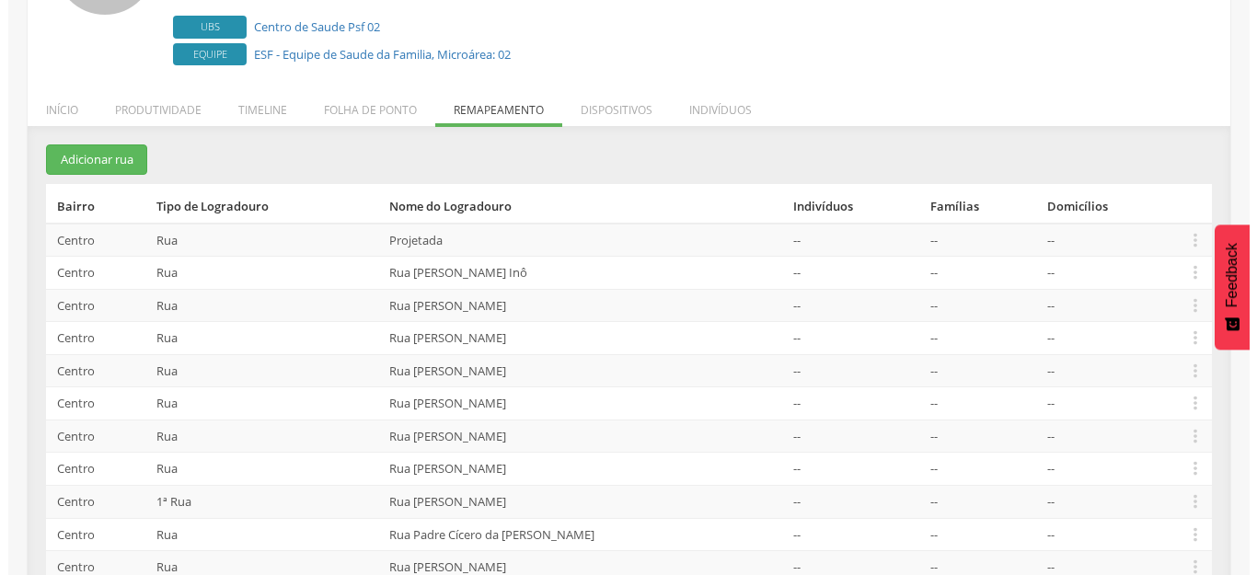
scroll to position [379, 0]
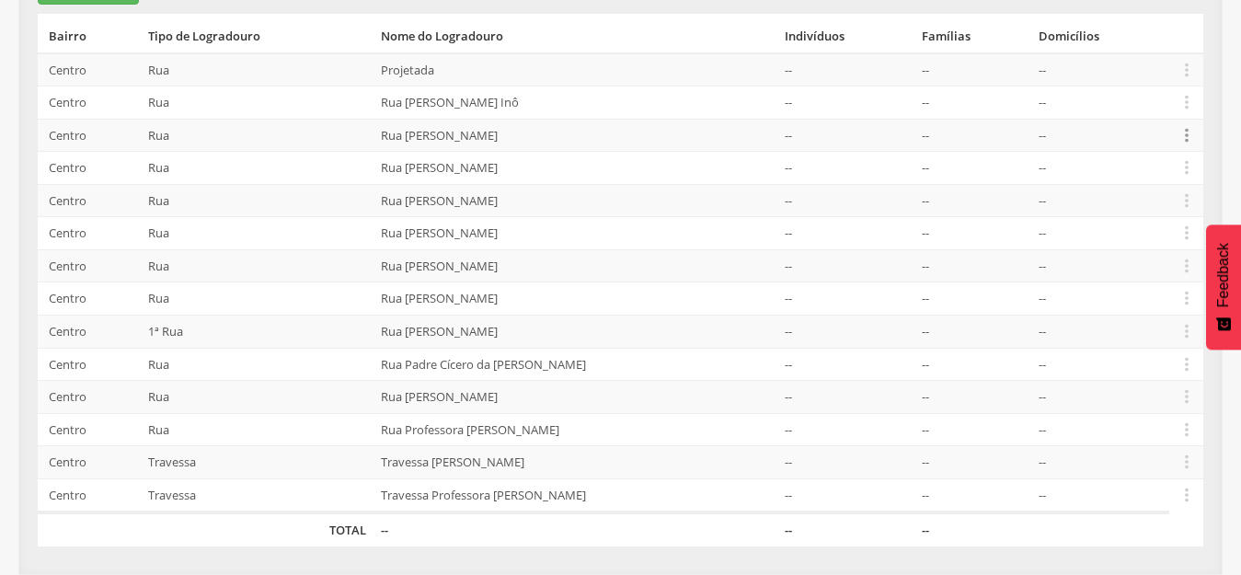
click at [1195, 137] on icon "" at bounding box center [1187, 135] width 20 height 20
click at [1131, 40] on link "Alocar famílias" at bounding box center [1123, 40] width 145 height 23
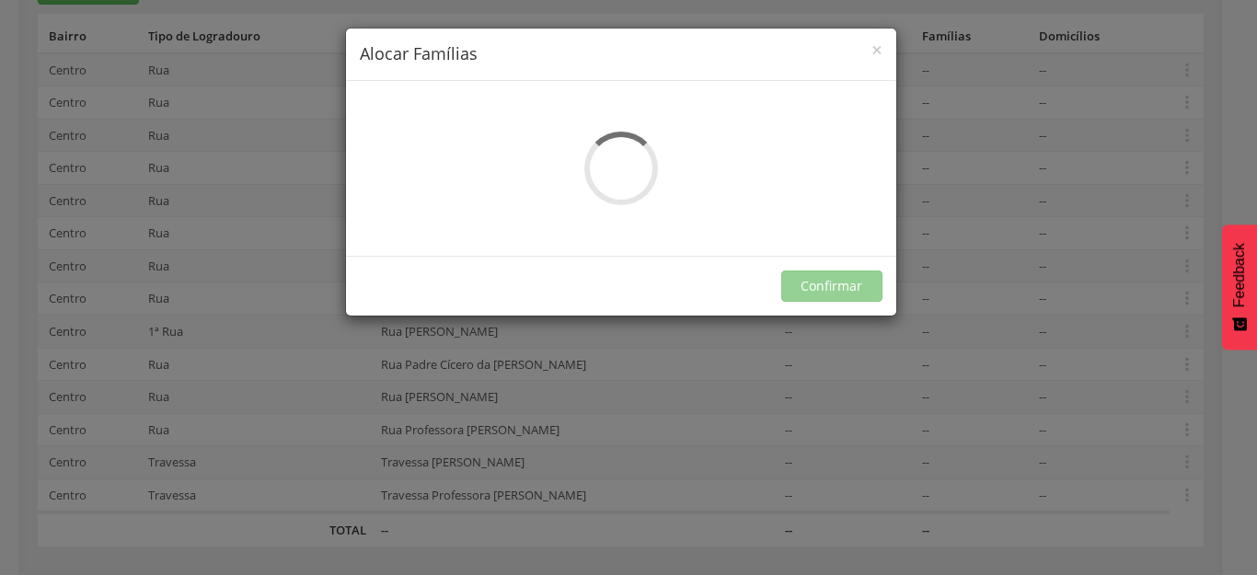
scroll to position [0, 0]
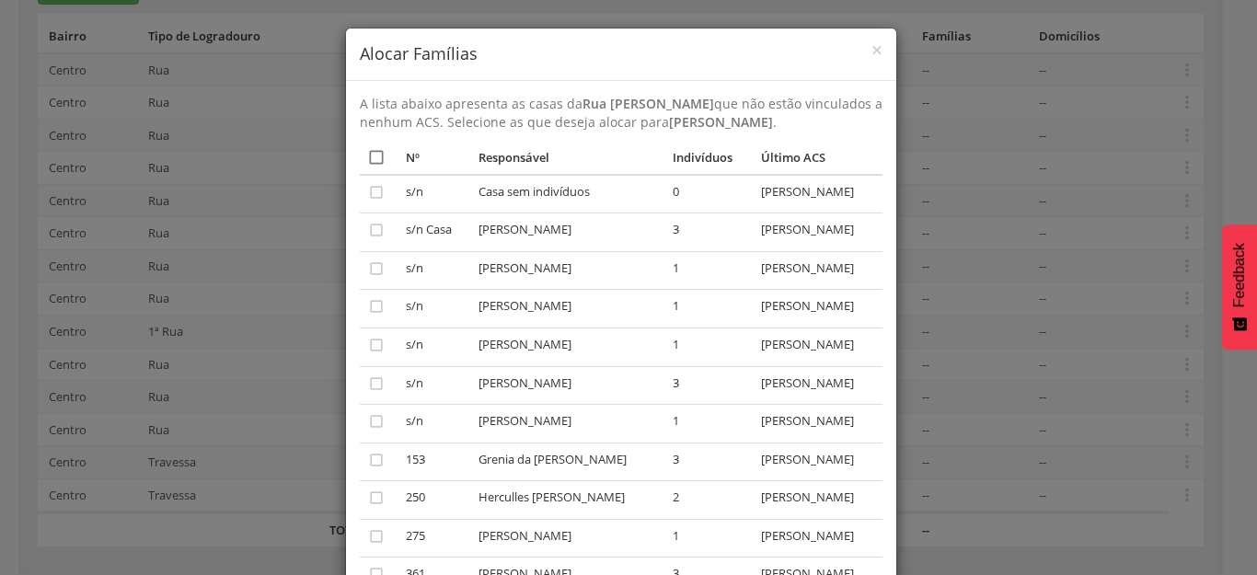
click at [371, 167] on icon "" at bounding box center [376, 157] width 18 height 18
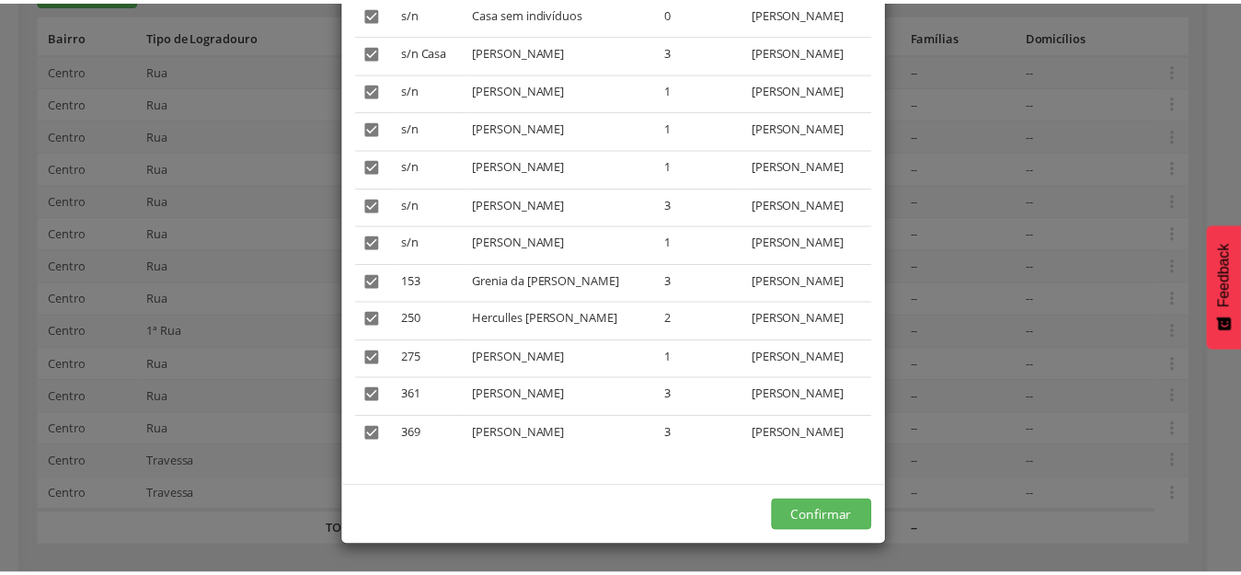
scroll to position [197, 0]
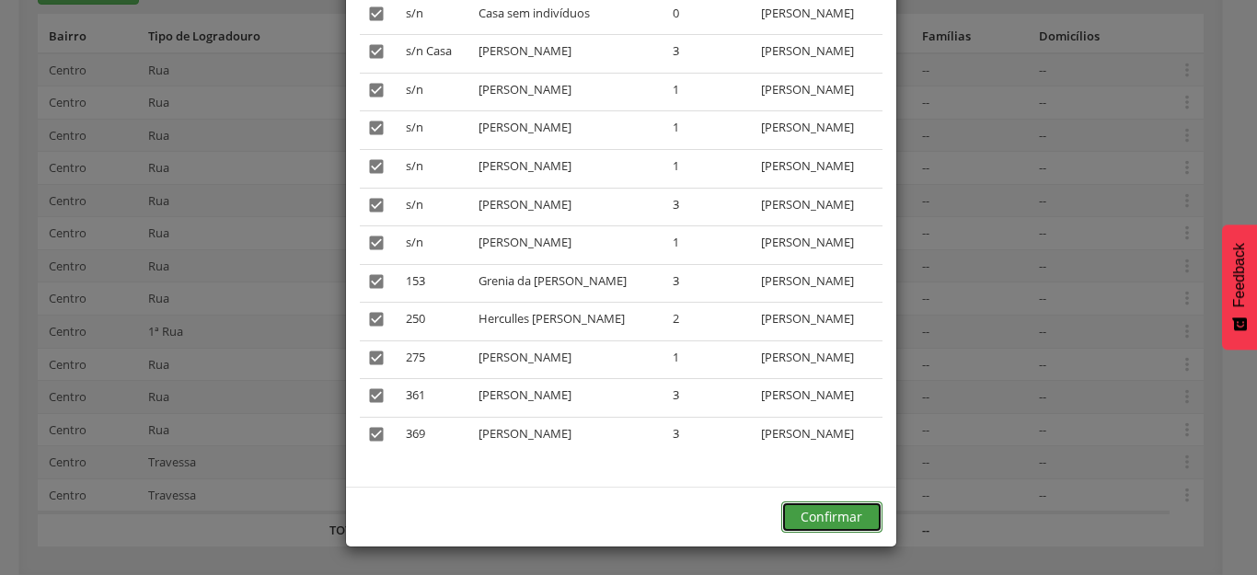
click at [852, 512] on button "Confirmar" at bounding box center [831, 517] width 101 height 31
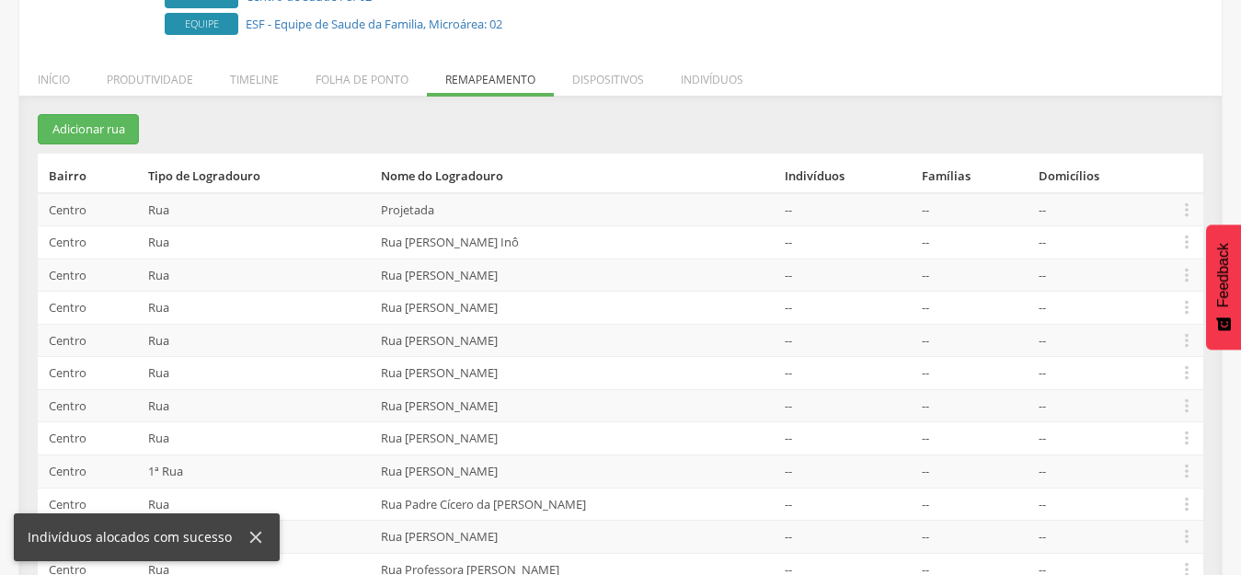
scroll to position [195, 0]
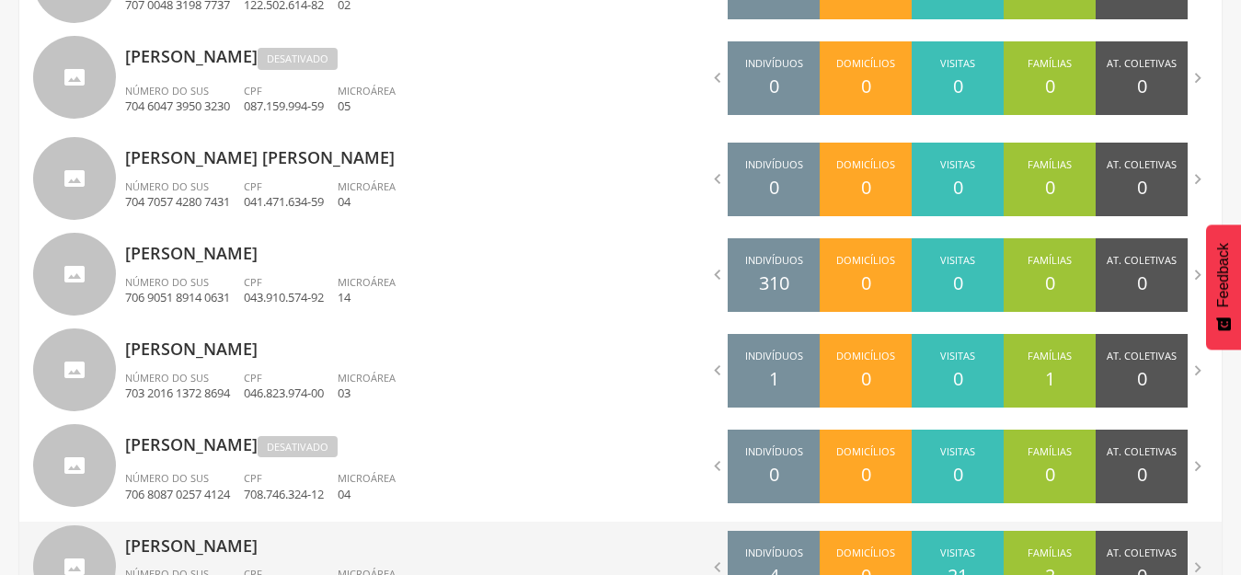
scroll to position [1023, 0]
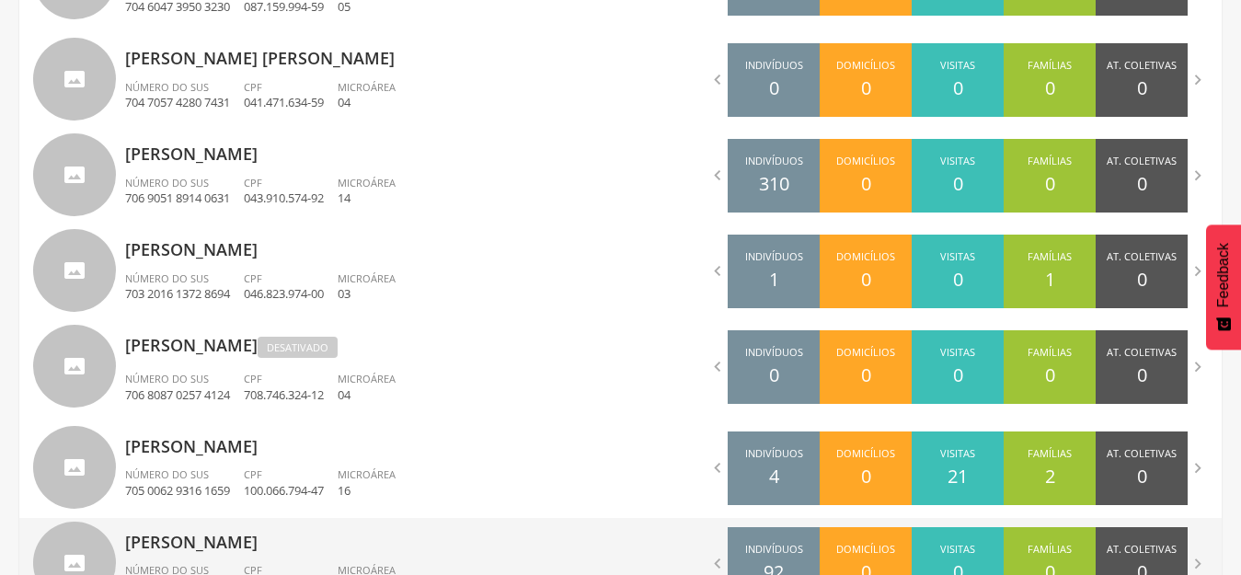
click at [197, 560] on div "Vanusa Anabel Bezerra Silva Número do SUS 700 0076 2076 3605 CPF 129.732.754-31…" at bounding box center [366, 566] width 482 height 96
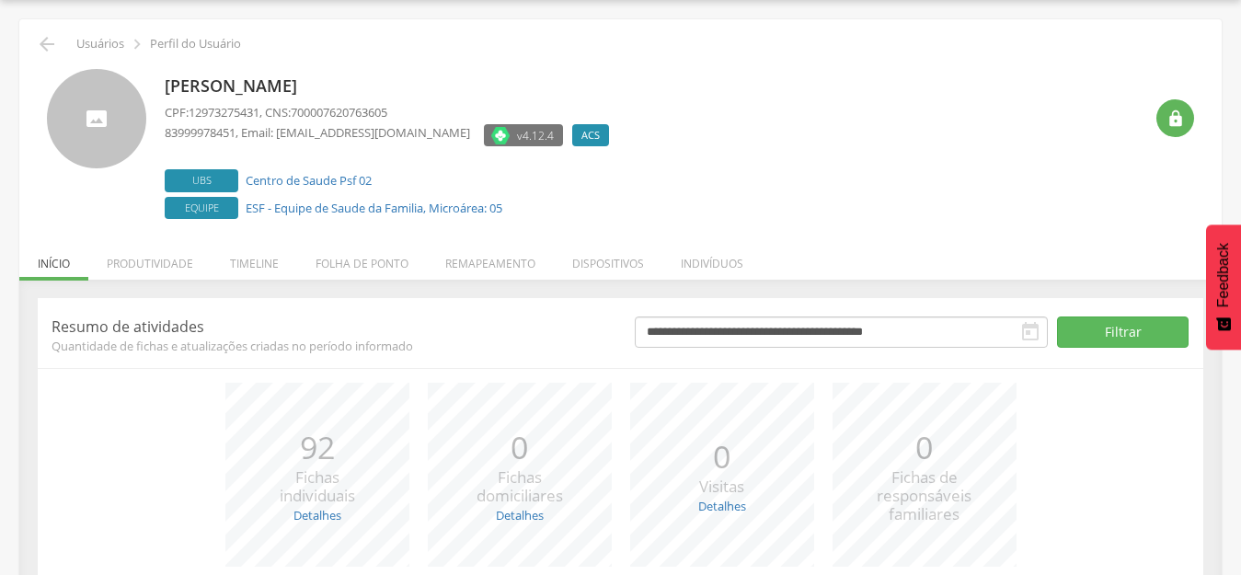
scroll to position [209, 0]
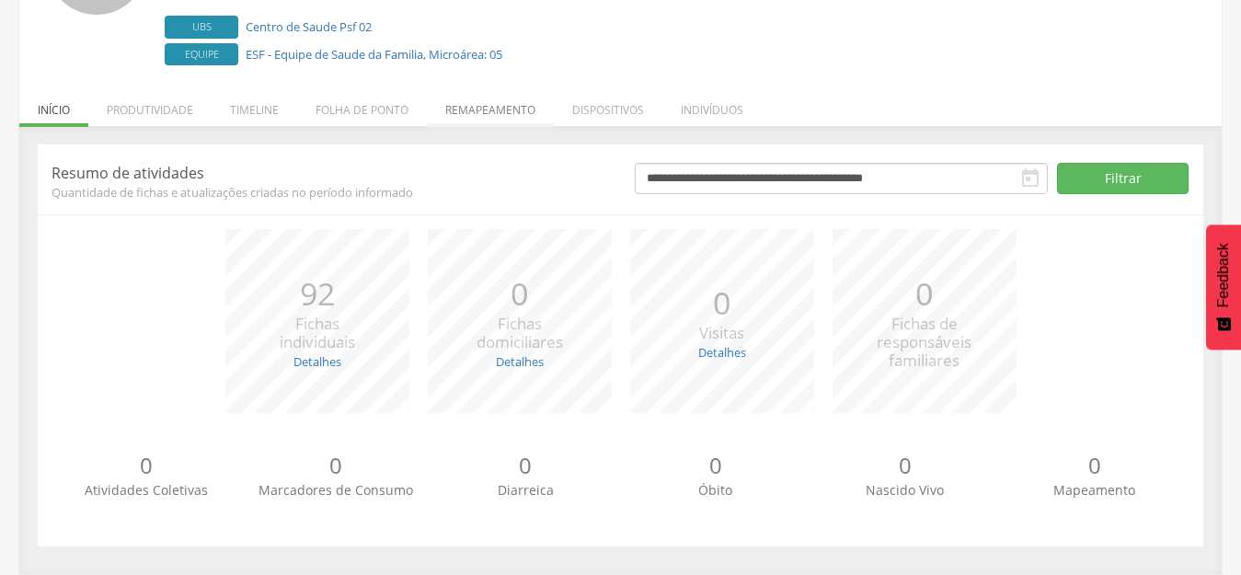
click at [475, 109] on li "Remapeamento" at bounding box center [490, 105] width 127 height 43
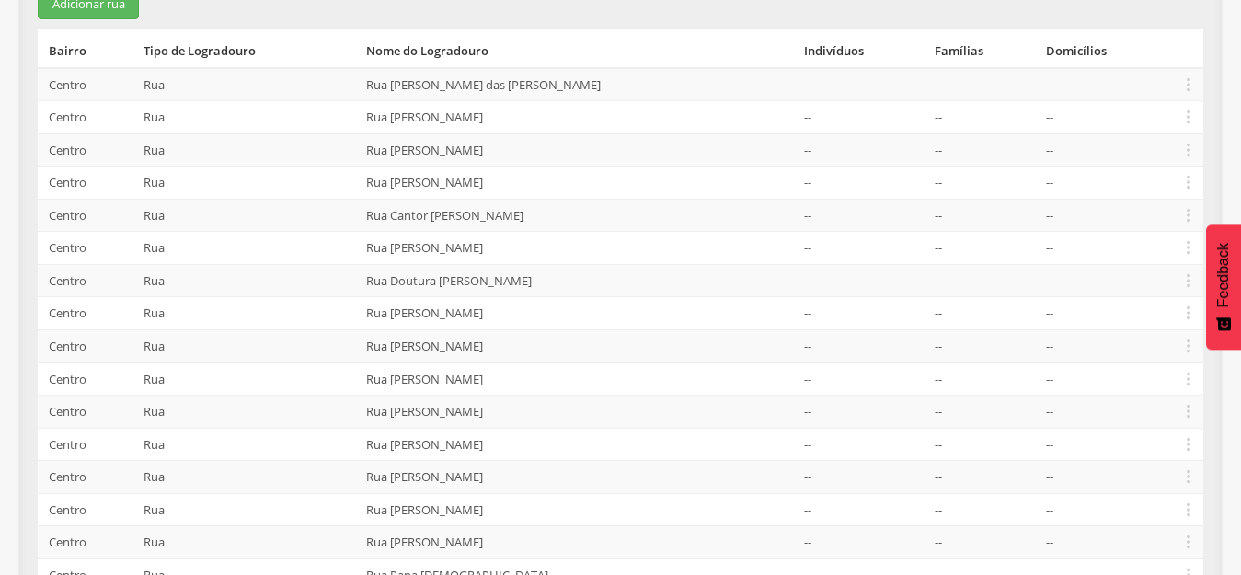
scroll to position [272, 0]
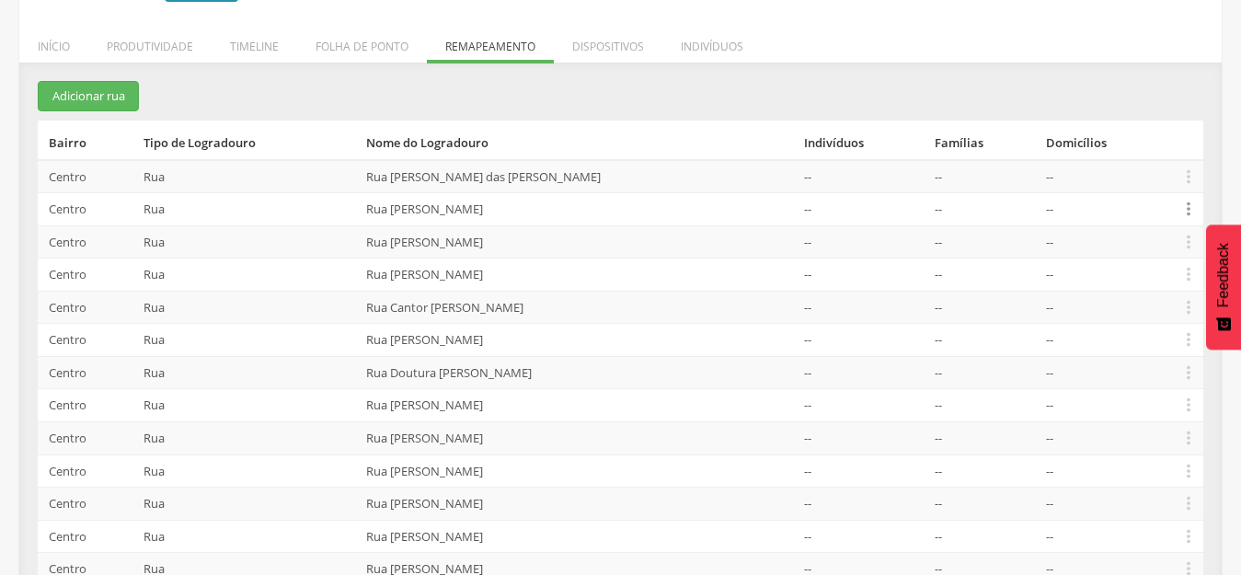
click at [1188, 209] on icon "" at bounding box center [1189, 209] width 20 height 20
click at [1113, 183] on link "Desvincular ACS" at bounding box center [1125, 180] width 145 height 23
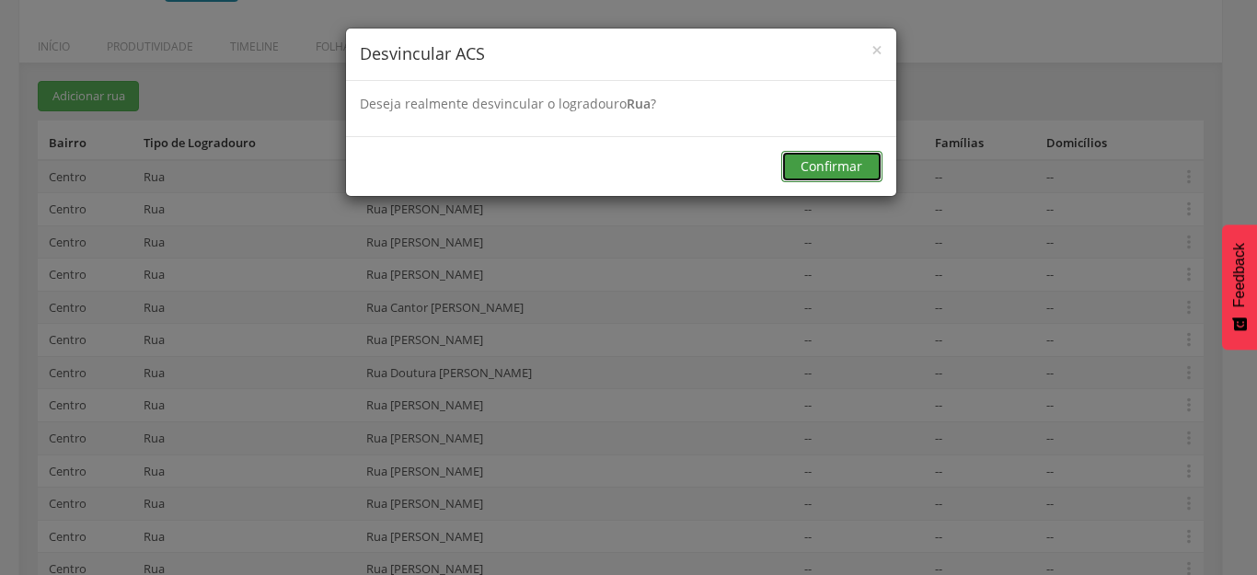
click at [820, 166] on button "Confirmar" at bounding box center [831, 166] width 101 height 31
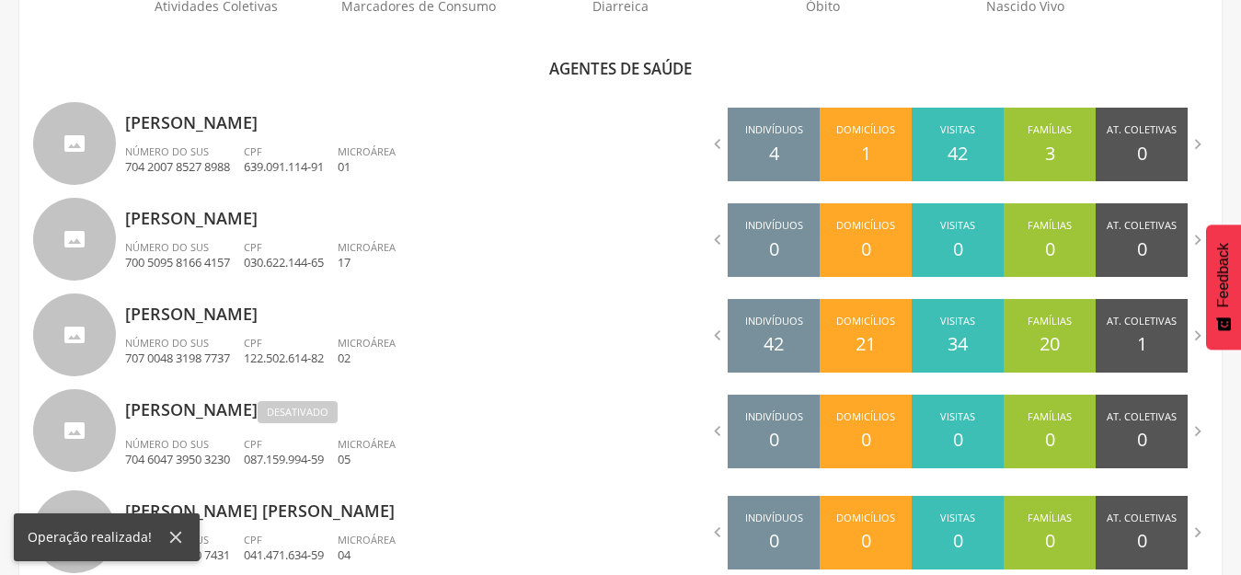
scroll to position [1009, 0]
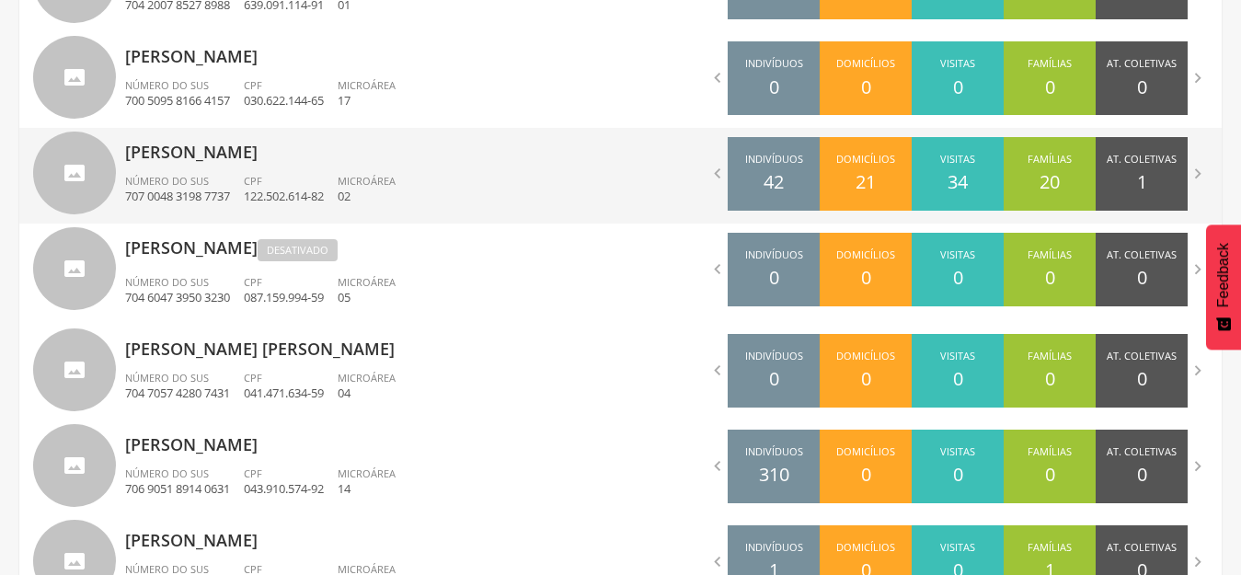
click at [206, 148] on p "[PERSON_NAME]" at bounding box center [366, 146] width 482 height 37
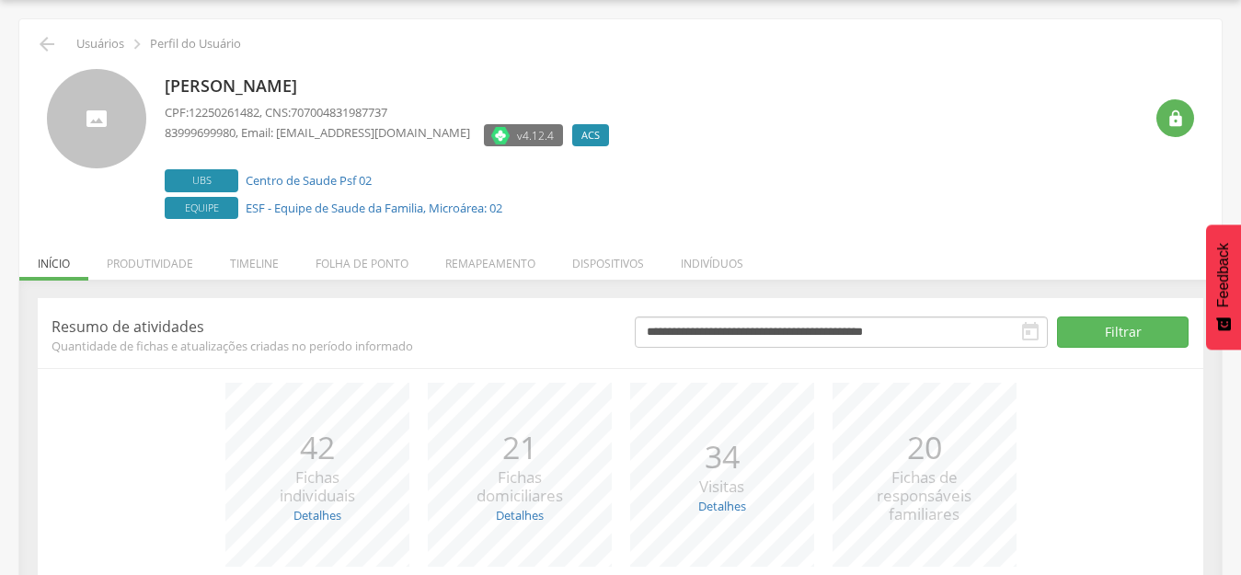
scroll to position [209, 0]
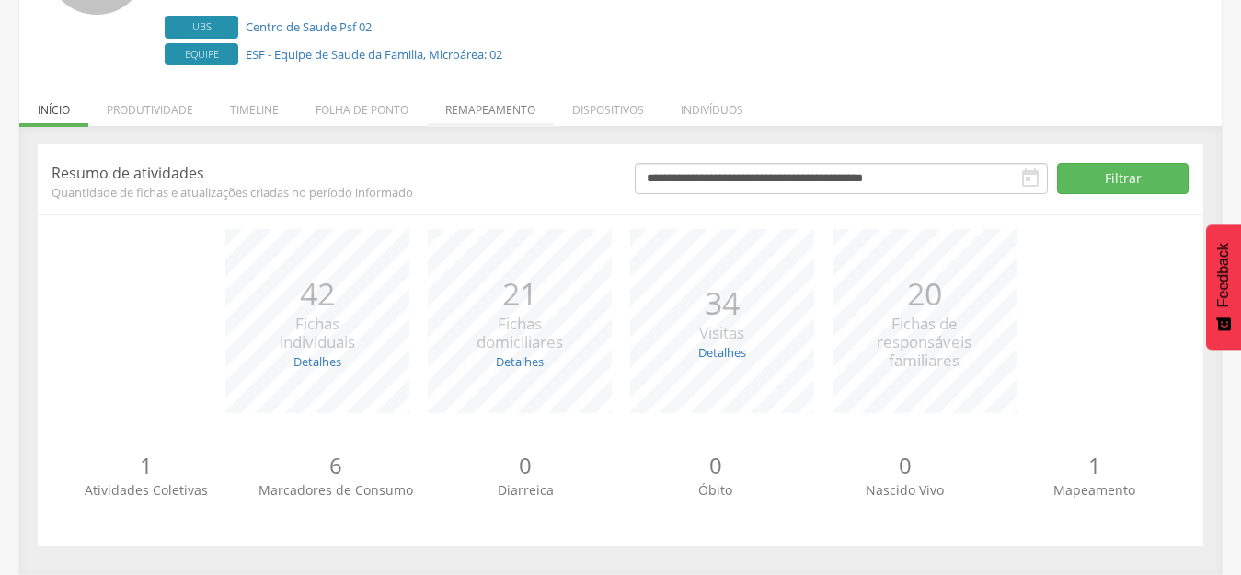
click at [485, 108] on li "Remapeamento" at bounding box center [490, 105] width 127 height 43
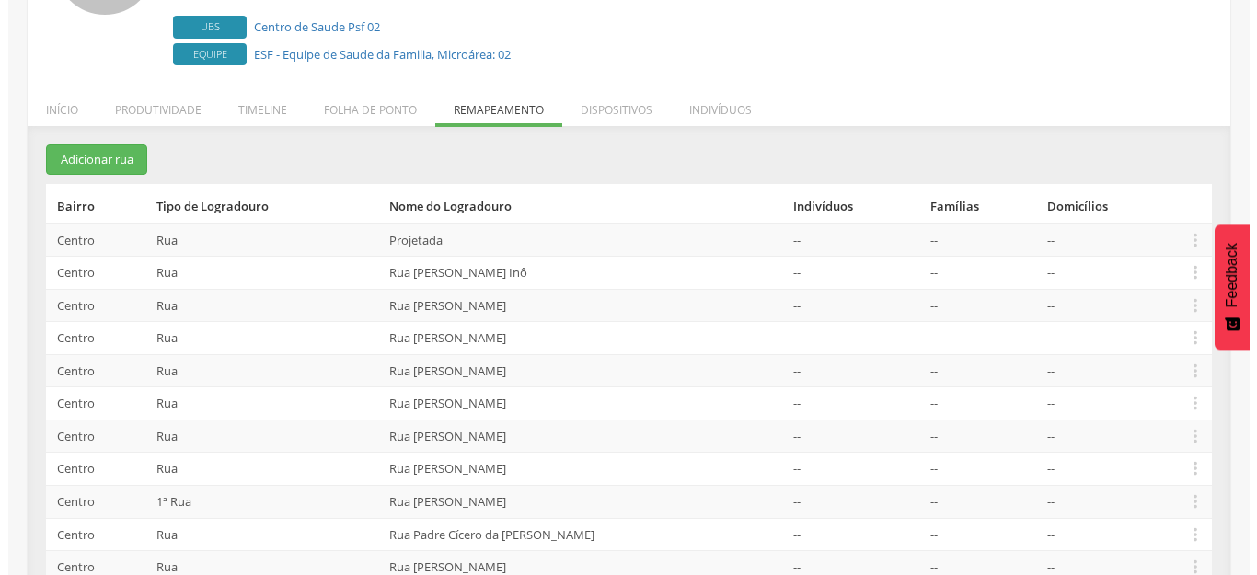
scroll to position [379, 0]
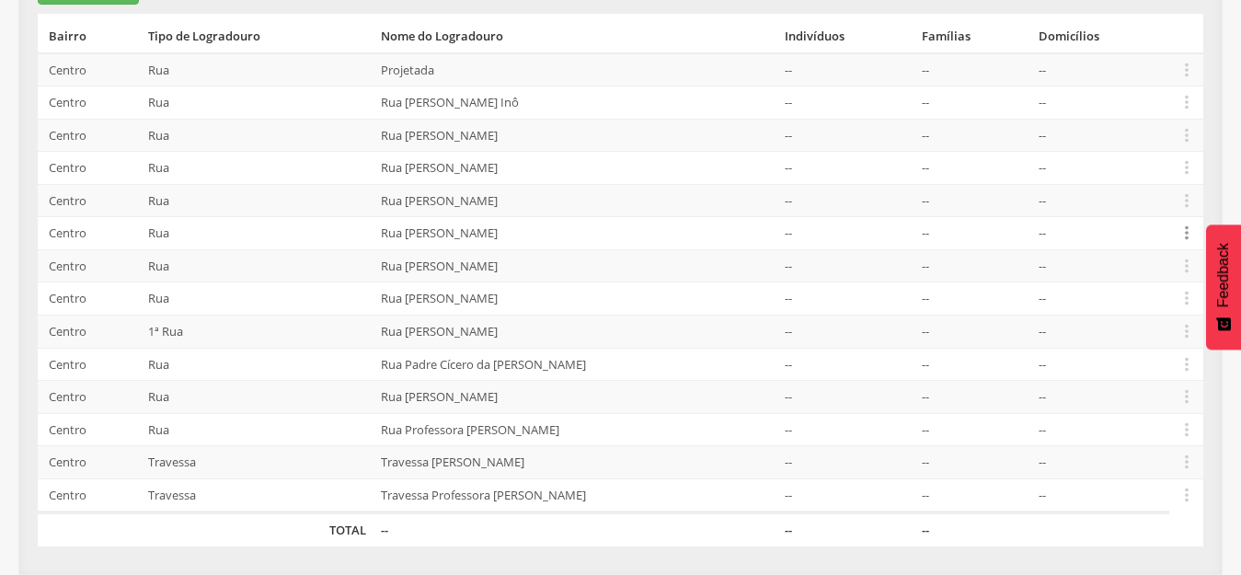
click at [1194, 235] on icon "" at bounding box center [1187, 233] width 20 height 20
click at [1115, 165] on link "Desalocar famílias" at bounding box center [1123, 160] width 145 height 23
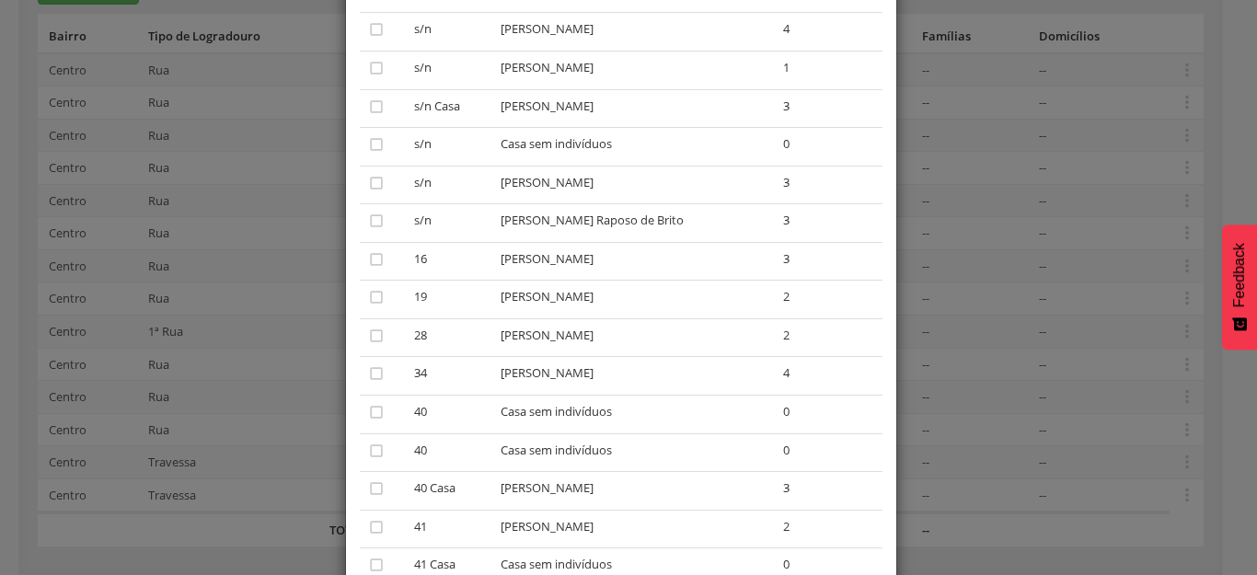
scroll to position [0, 0]
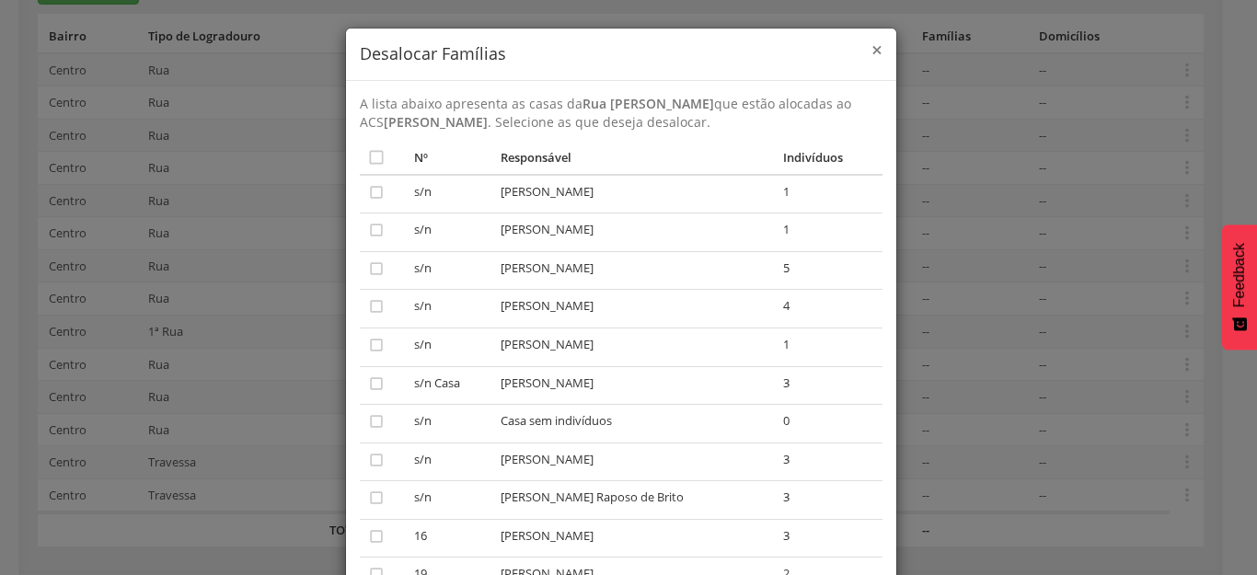
click at [873, 44] on span "×" at bounding box center [876, 50] width 11 height 26
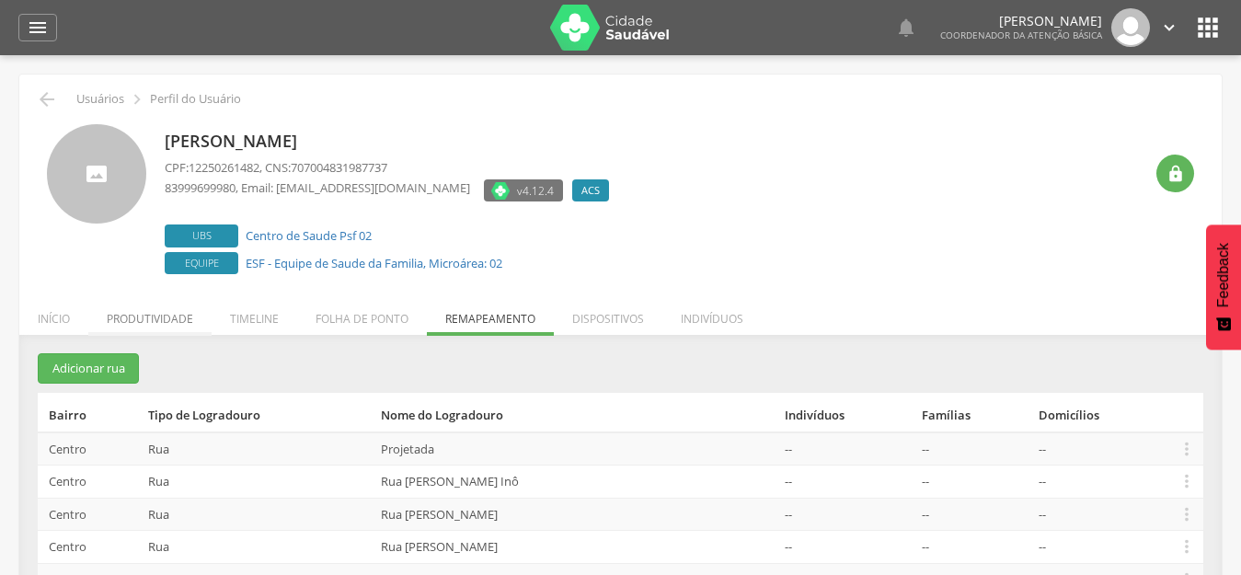
click at [177, 324] on li "Produtividade" at bounding box center [149, 314] width 123 height 43
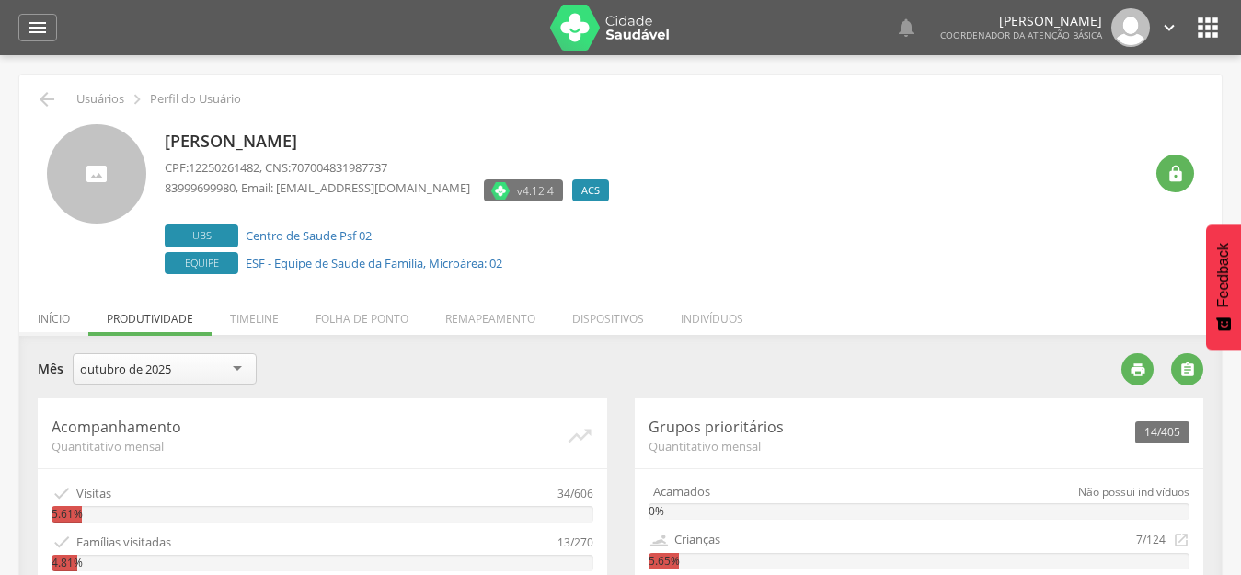
click at [63, 314] on li "Início" at bounding box center [53, 314] width 69 height 43
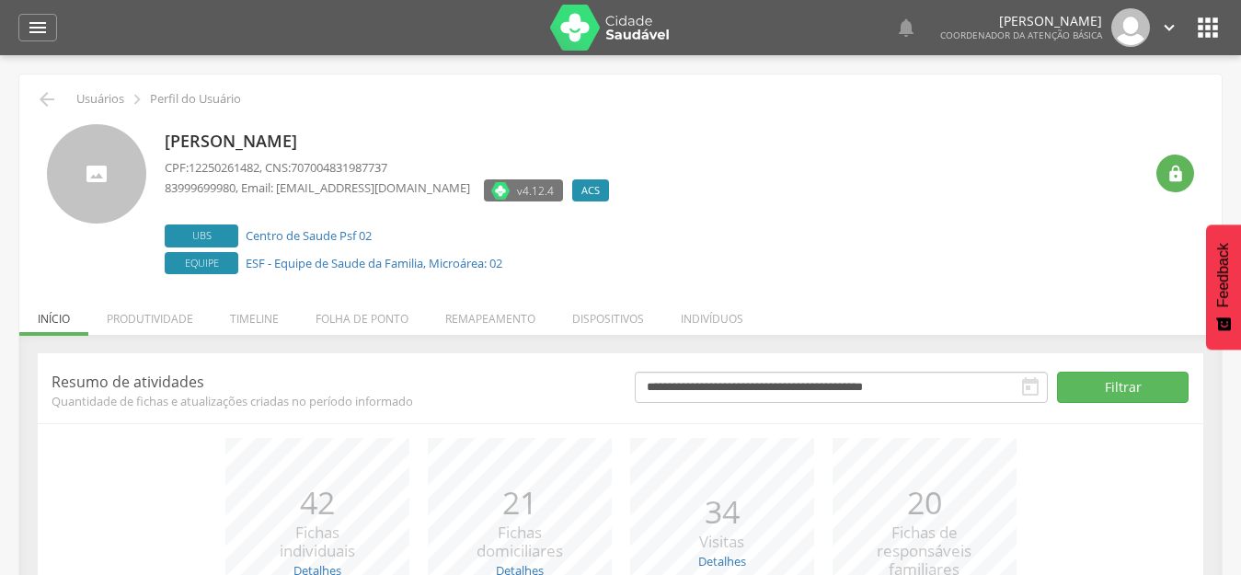
drag, startPoint x: 1138, startPoint y: 249, endPoint x: 1021, endPoint y: 0, distance: 275.8
click at [1137, 249] on div "Luana de Oliveira Silva CPF: 12250261482 , CNS: 707004831987737 83999699980 , E…" at bounding box center [654, 201] width 978 height 155
